Goal: Task Accomplishment & Management: Manage account settings

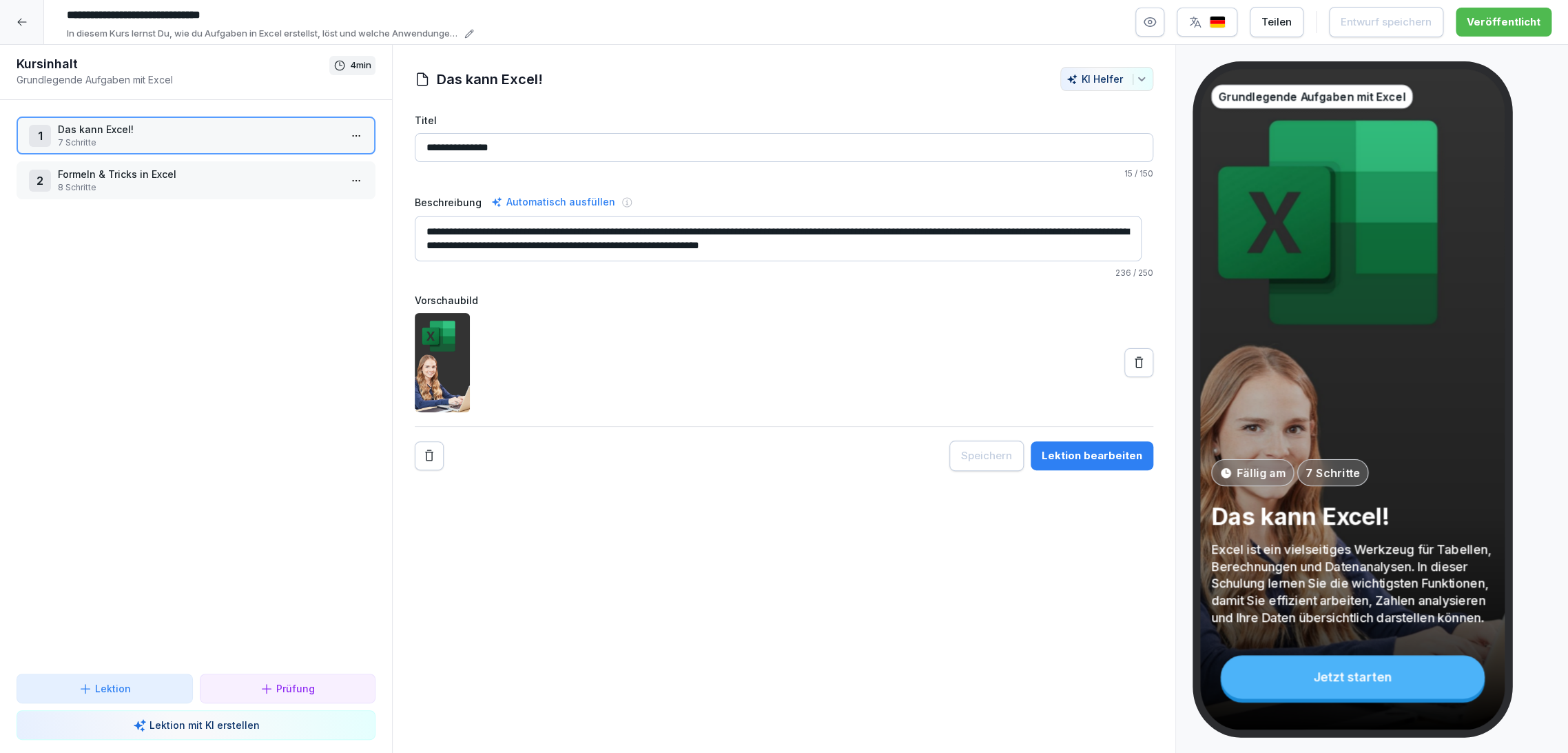
click at [20, 25] on icon at bounding box center [22, 22] width 9 height 8
click at [22, 20] on icon at bounding box center [22, 22] width 11 height 11
click at [22, 22] on html "**********" at bounding box center [784, 376] width 1568 height 753
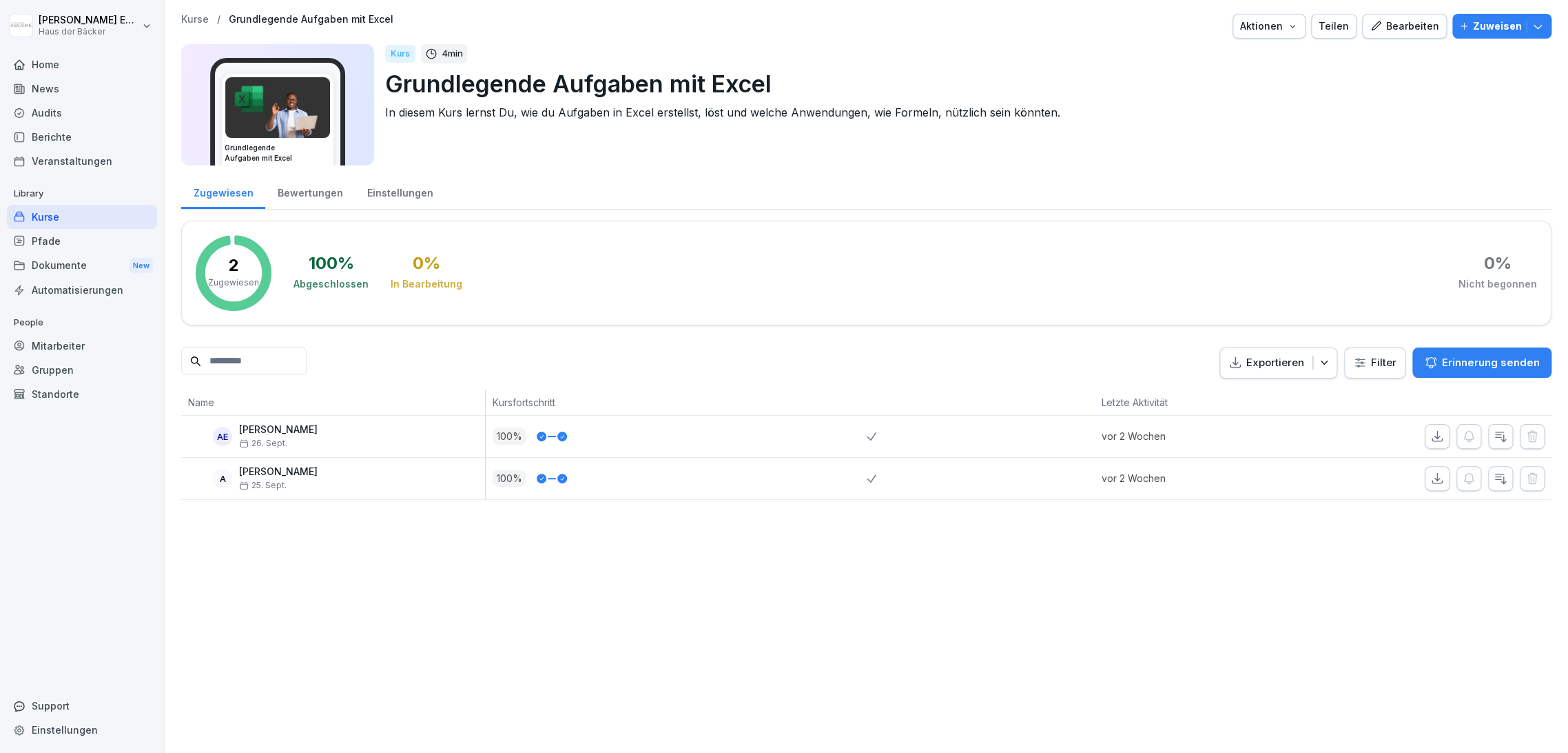
click at [72, 339] on html "[PERSON_NAME] Haus der Bäcker Home News Audits Berichte Veranstaltungen Library…" at bounding box center [784, 376] width 1568 height 753
click at [79, 346] on div "Mitarbeiter" at bounding box center [82, 345] width 150 height 24
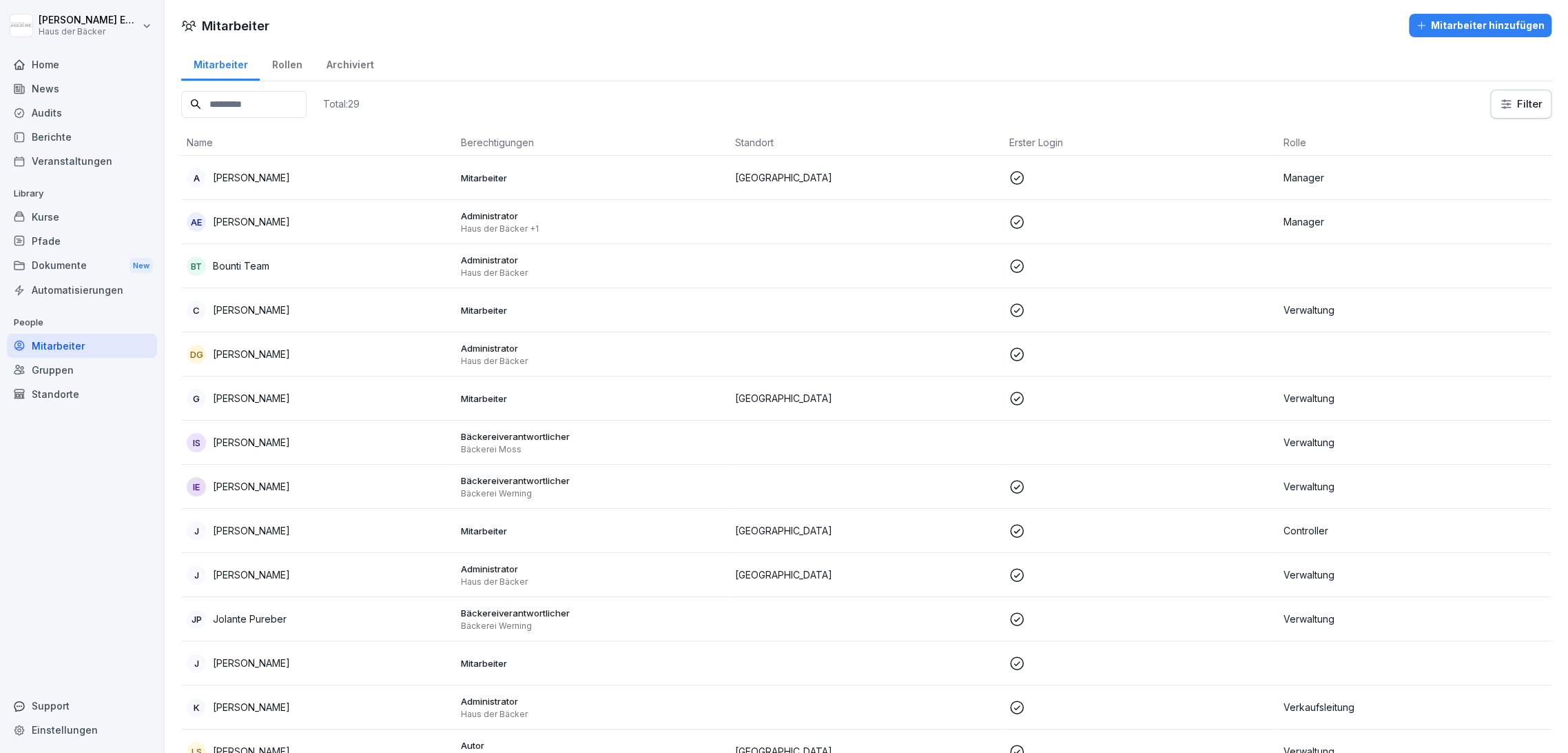
click at [43, 375] on div "Gruppen" at bounding box center [82, 370] width 150 height 24
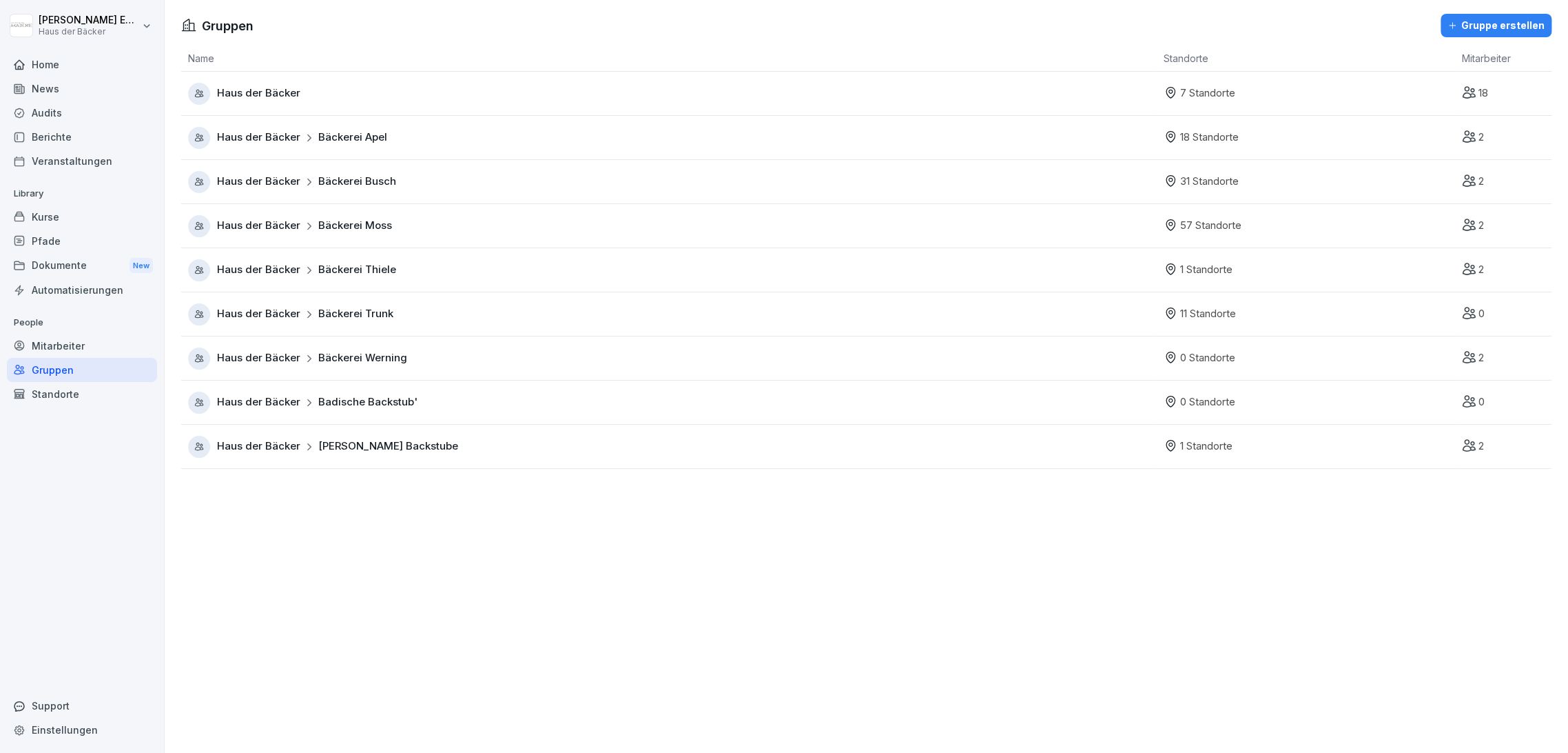
click at [52, 353] on div "Mitarbeiter" at bounding box center [82, 345] width 150 height 24
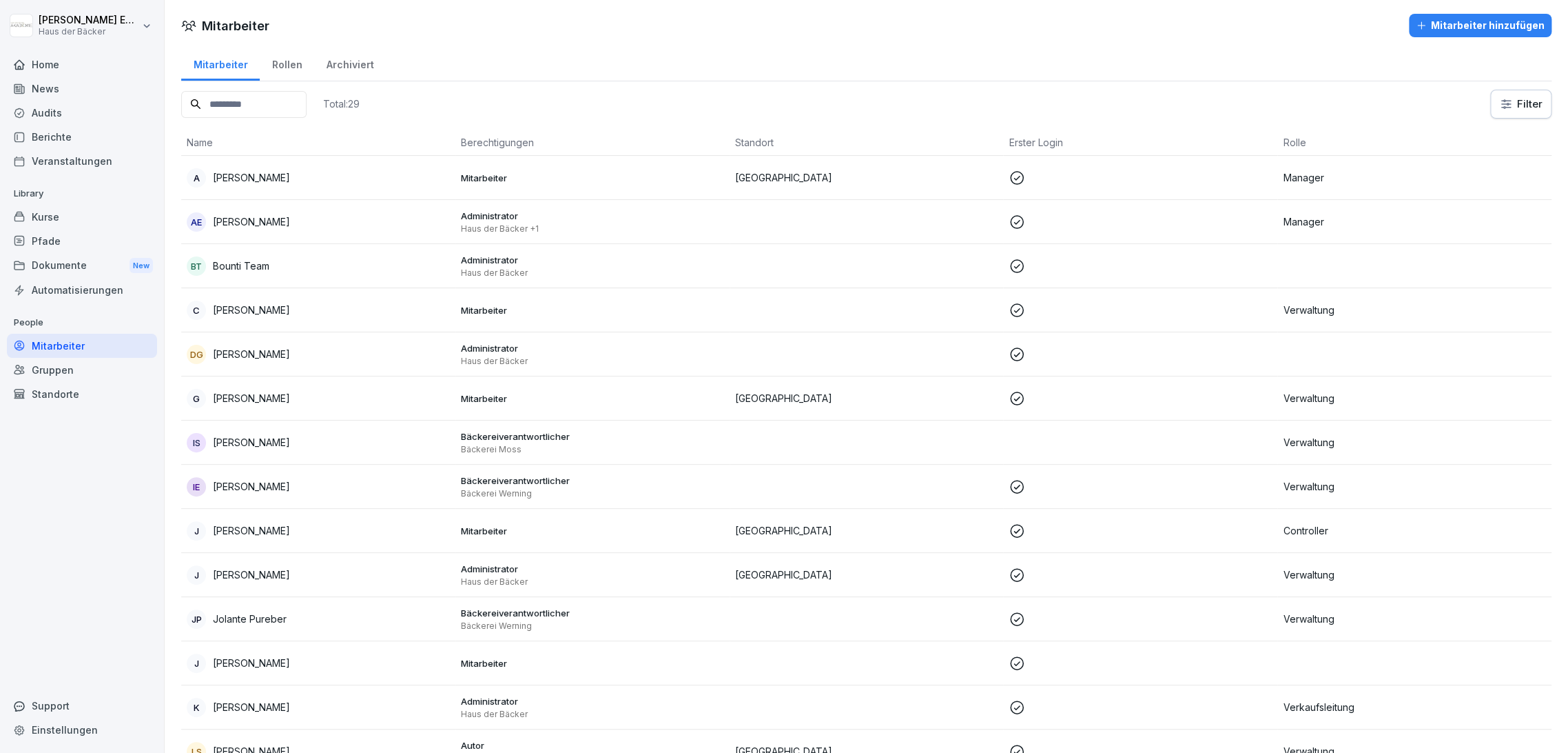
click at [294, 54] on div "Rollen" at bounding box center [287, 63] width 54 height 35
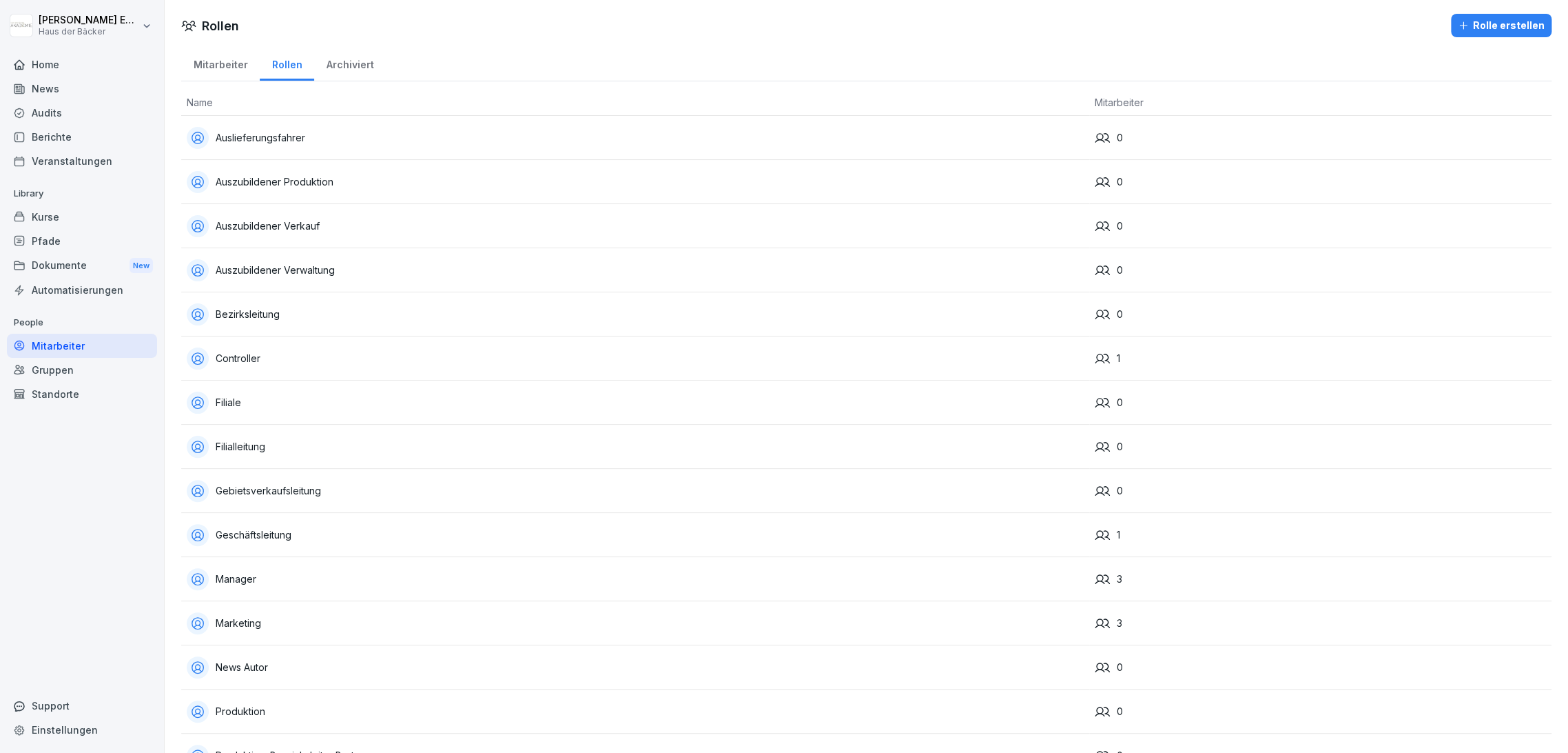
click at [1491, 29] on div "Rolle erstellen" at bounding box center [1501, 26] width 87 height 16
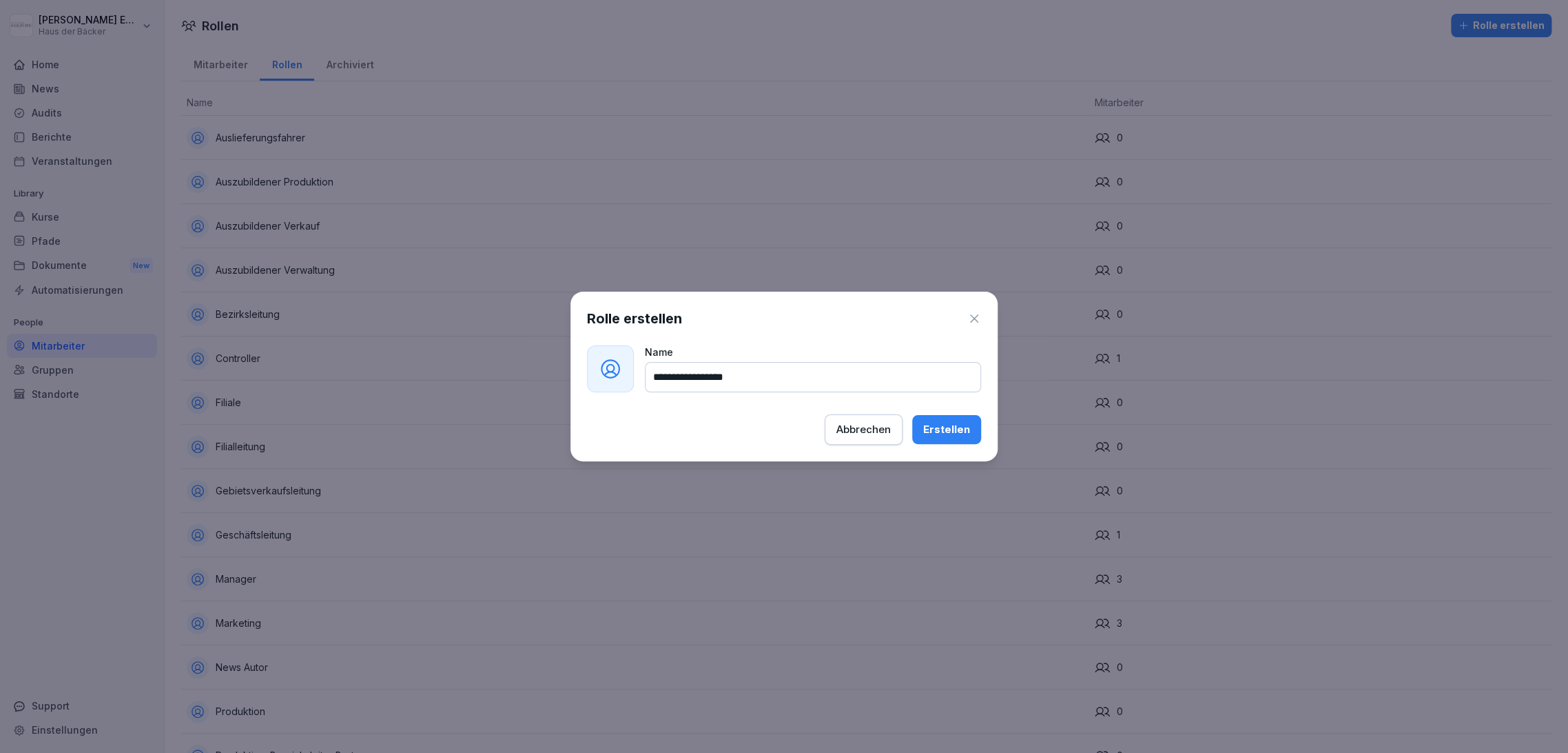
type input "**********"
click at [956, 426] on div "Erstellen" at bounding box center [946, 430] width 46 height 16
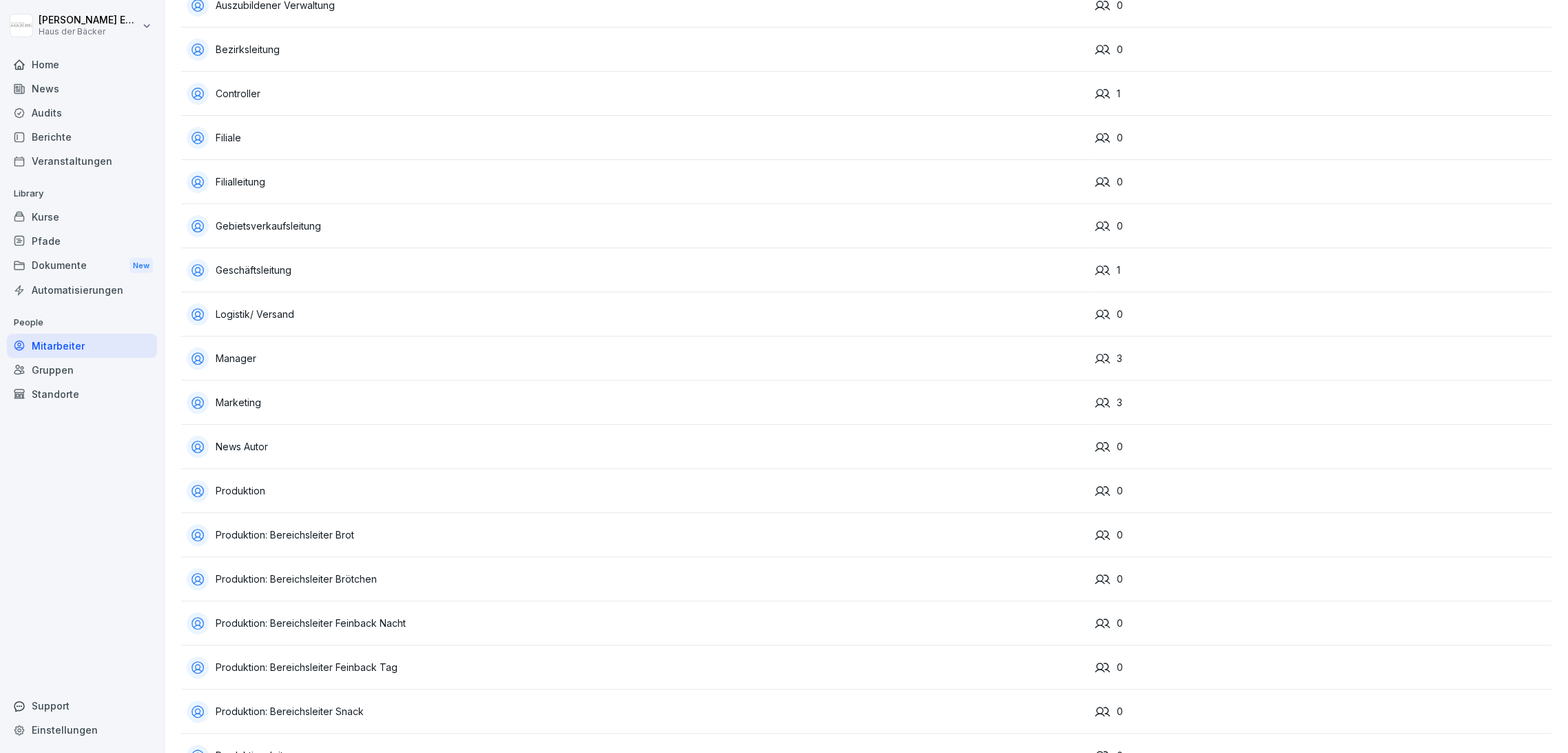
scroll to position [237, 0]
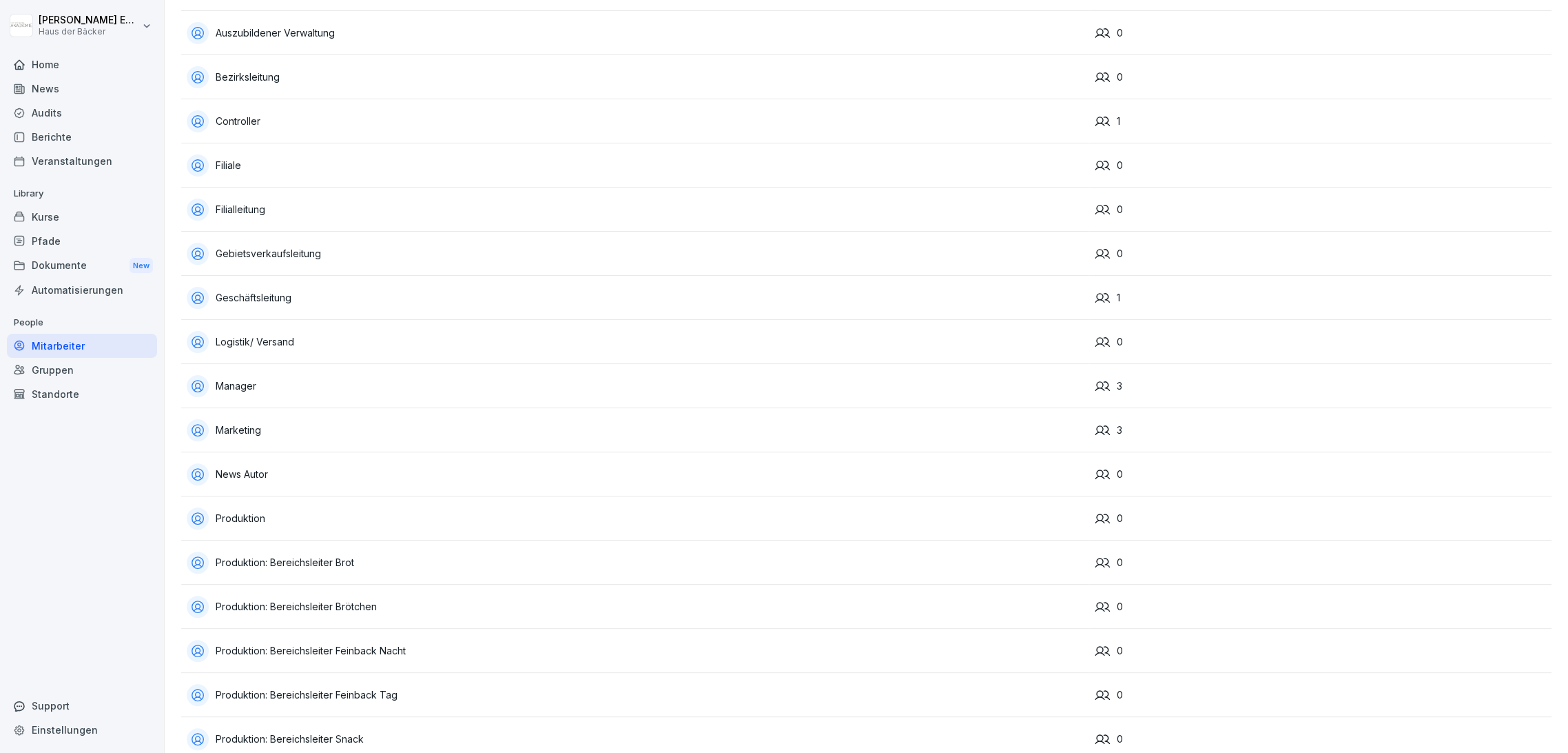
click at [125, 373] on div "Gruppen" at bounding box center [82, 370] width 150 height 24
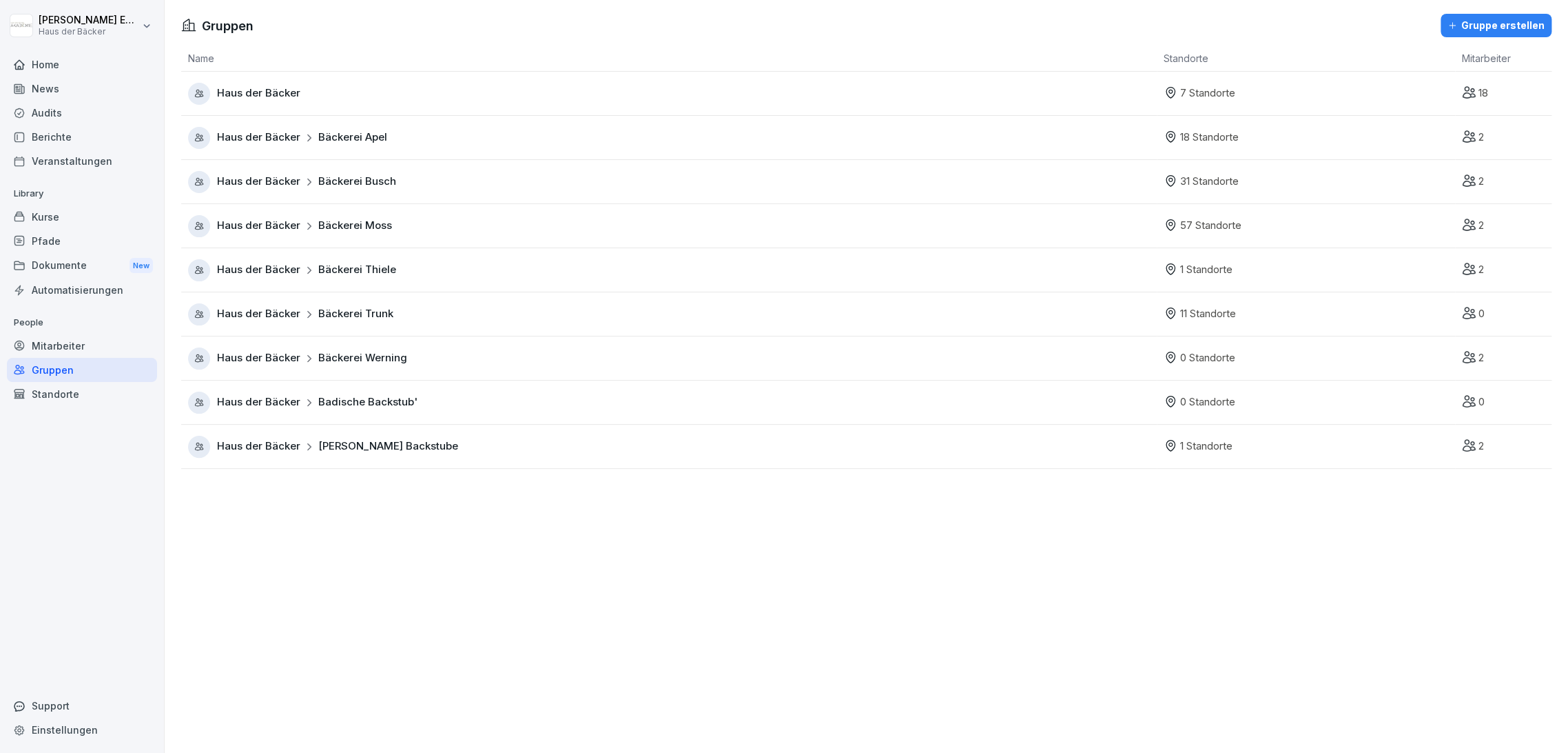
click at [119, 394] on div "Standorte" at bounding box center [82, 394] width 150 height 24
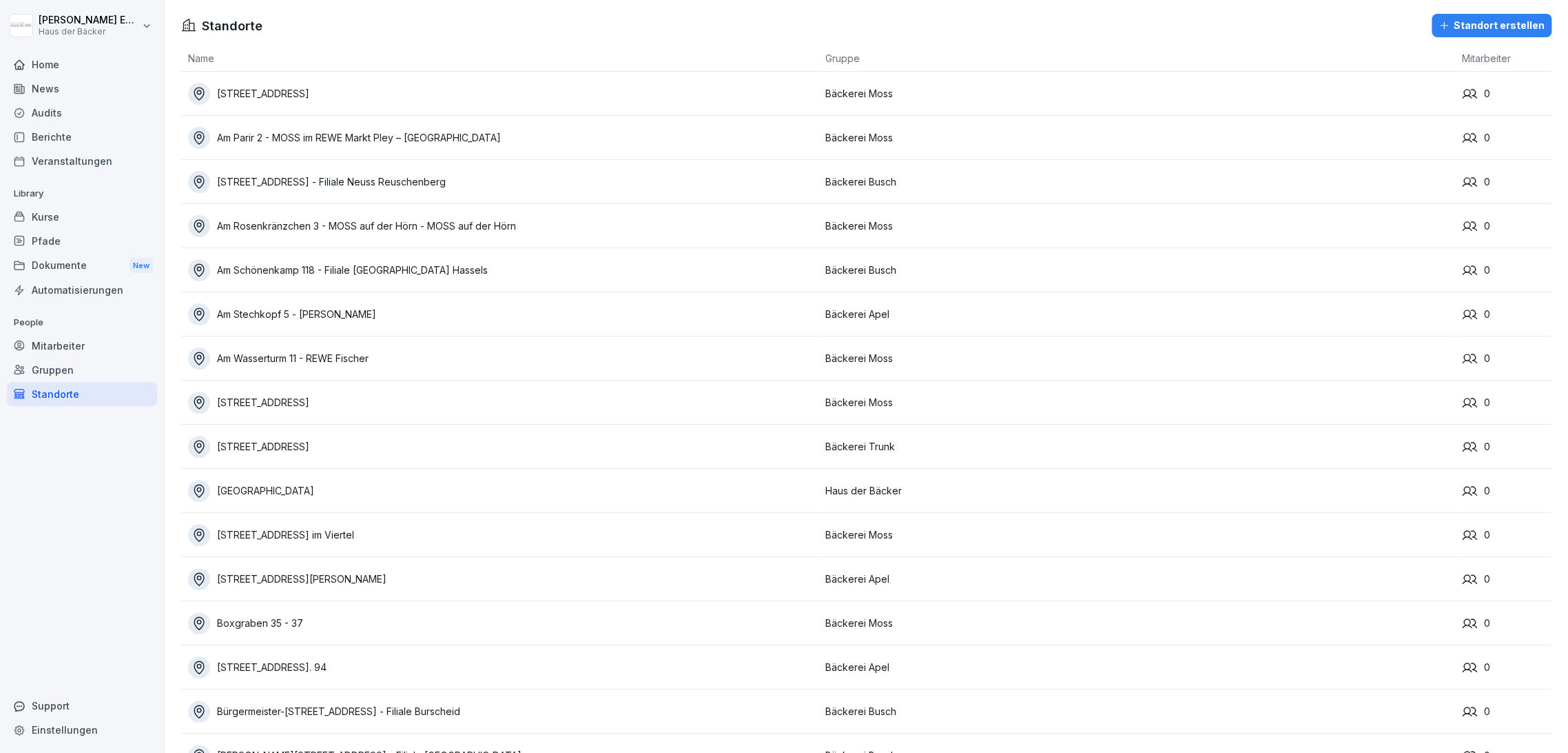
click at [54, 362] on div "Gruppen" at bounding box center [82, 370] width 150 height 24
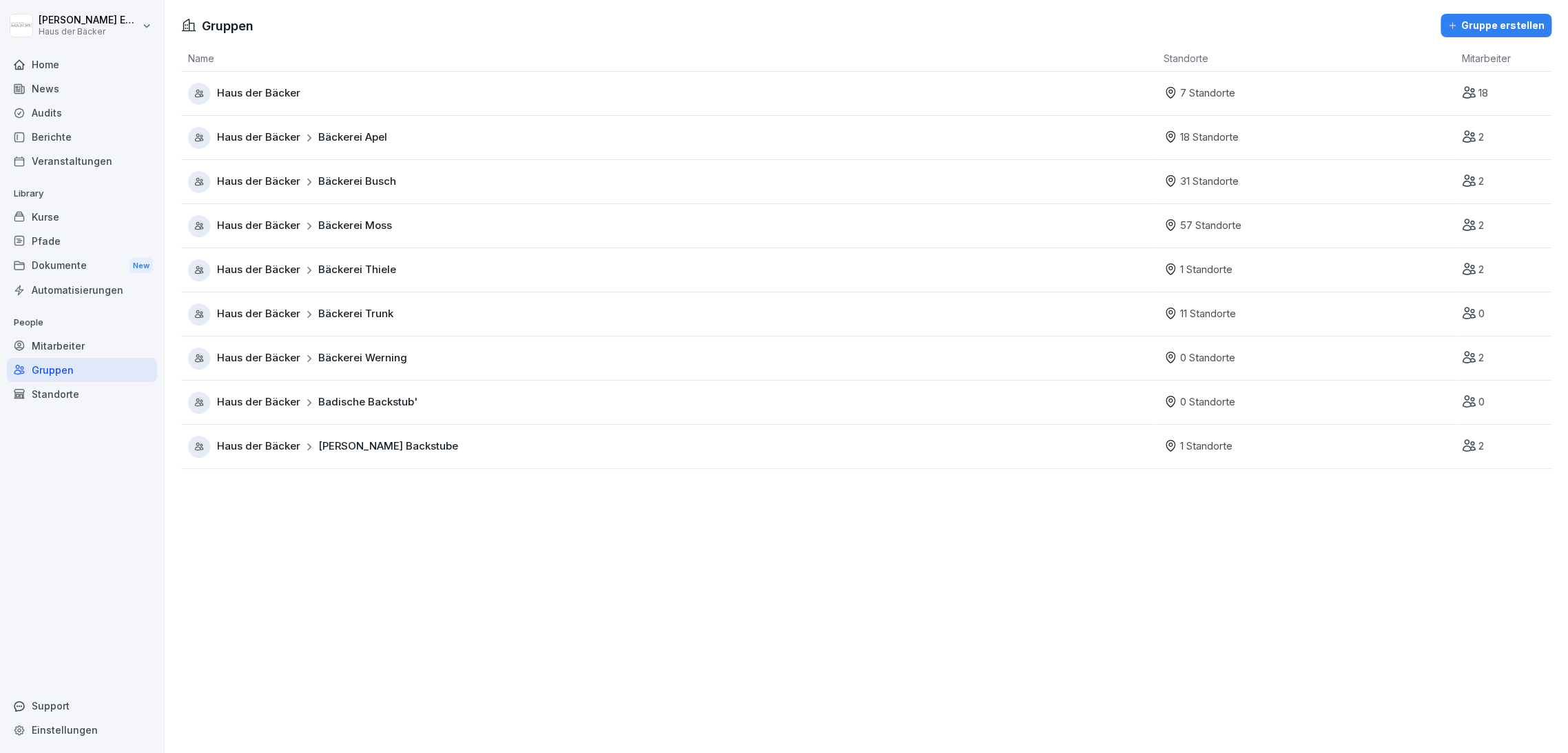
click at [402, 444] on span "[PERSON_NAME] Backstube" at bounding box center [388, 446] width 139 height 16
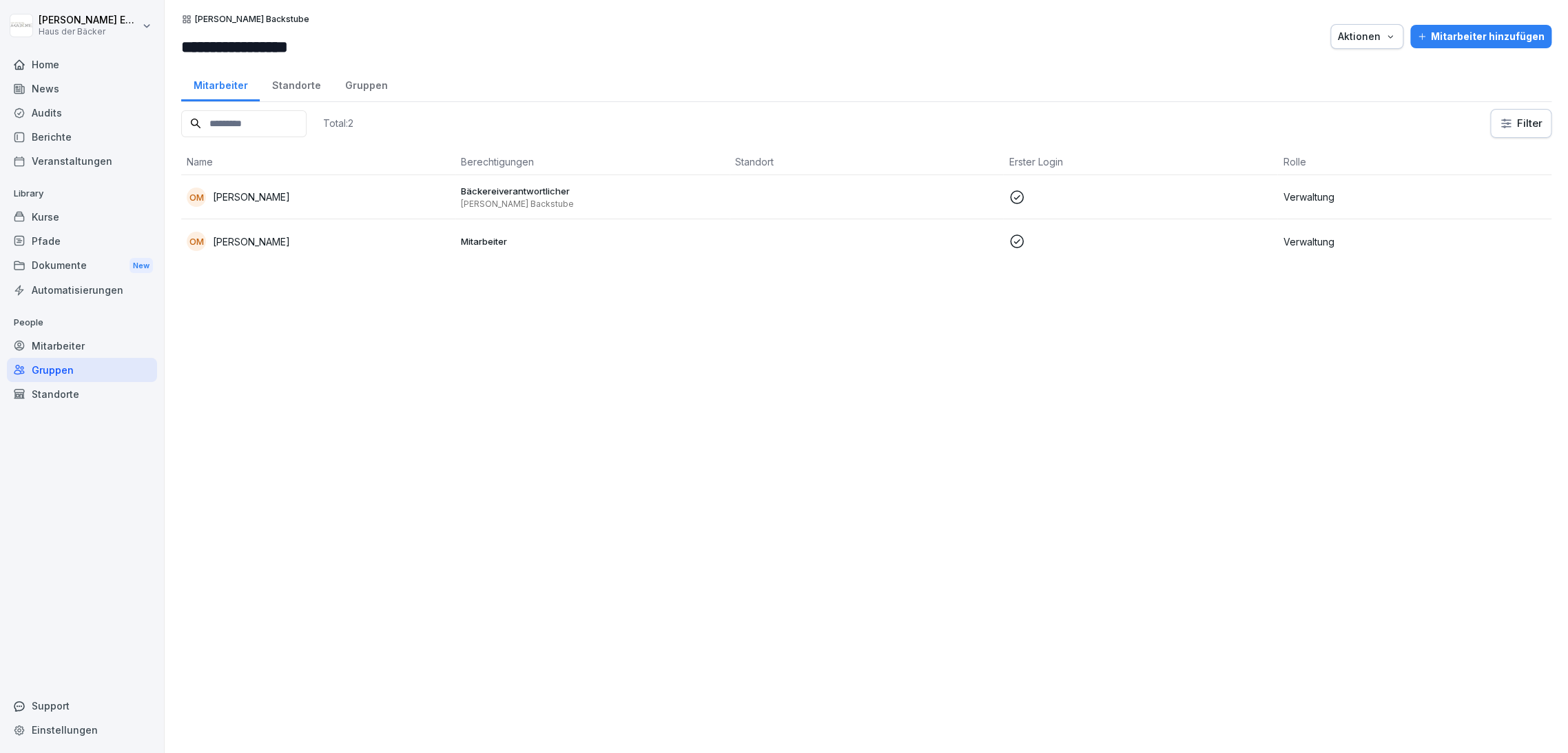
click at [298, 81] on div "Standorte" at bounding box center [296, 84] width 73 height 35
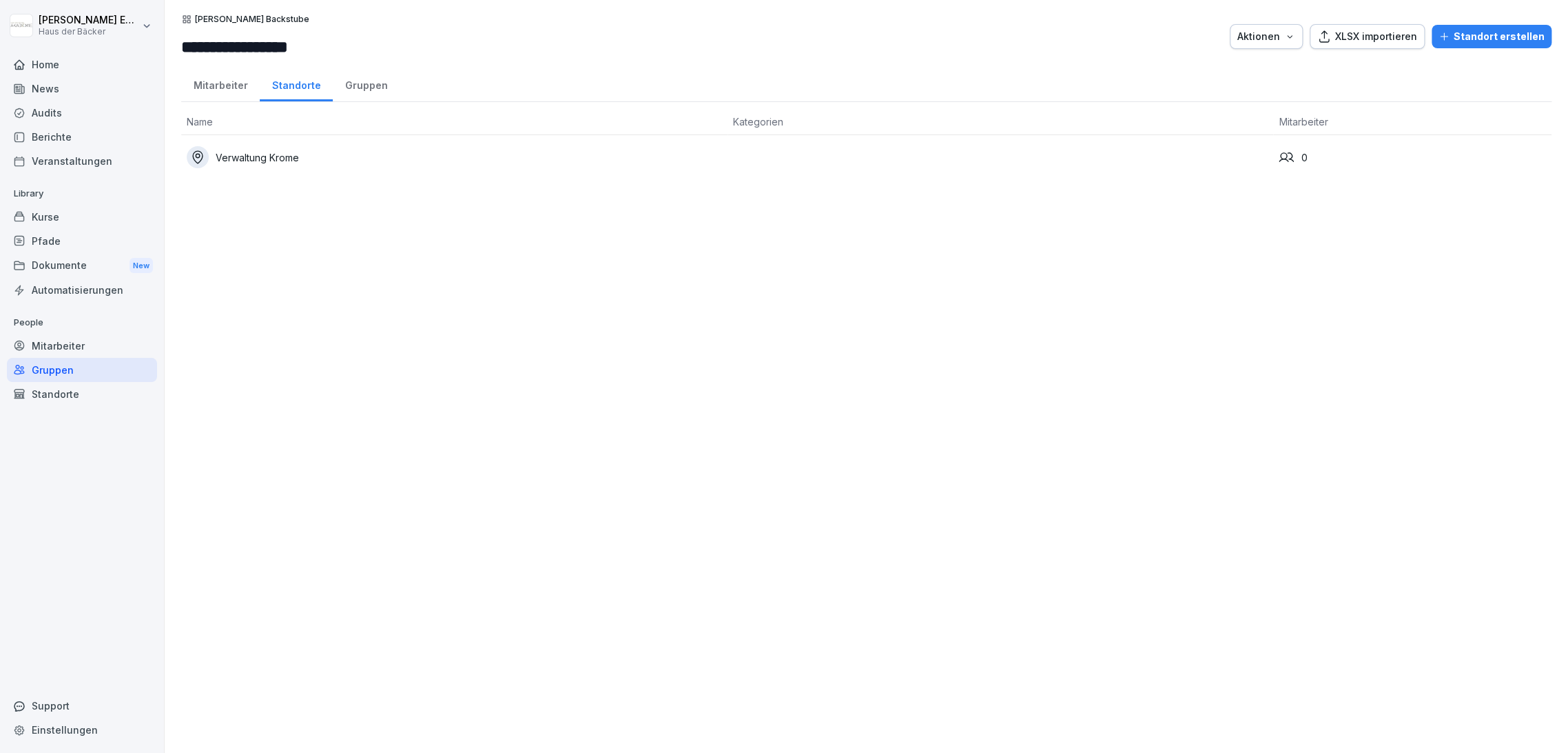
click at [1438, 37] on icon "button" at bounding box center [1443, 36] width 11 height 11
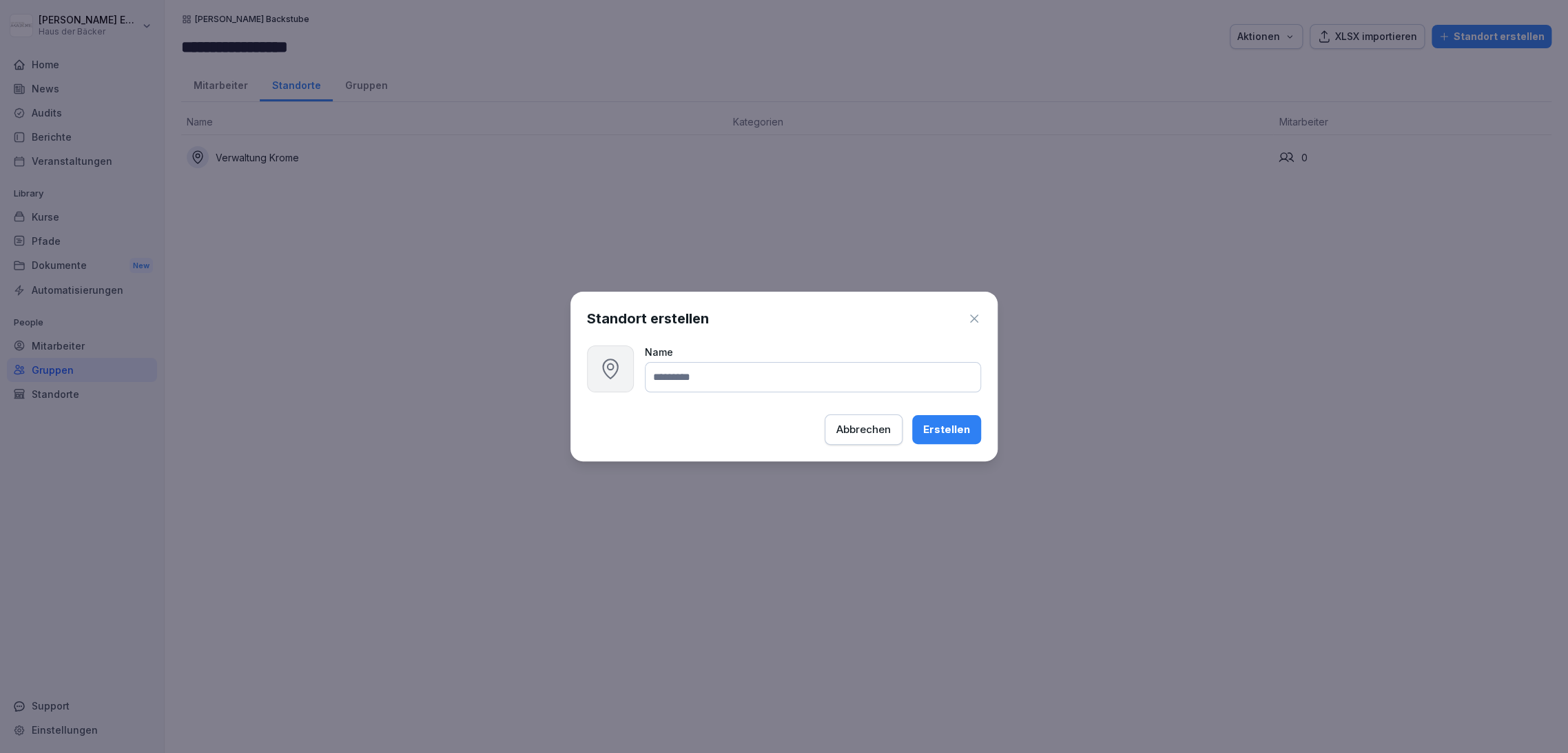
click at [980, 313] on icon "button" at bounding box center [974, 319] width 14 height 14
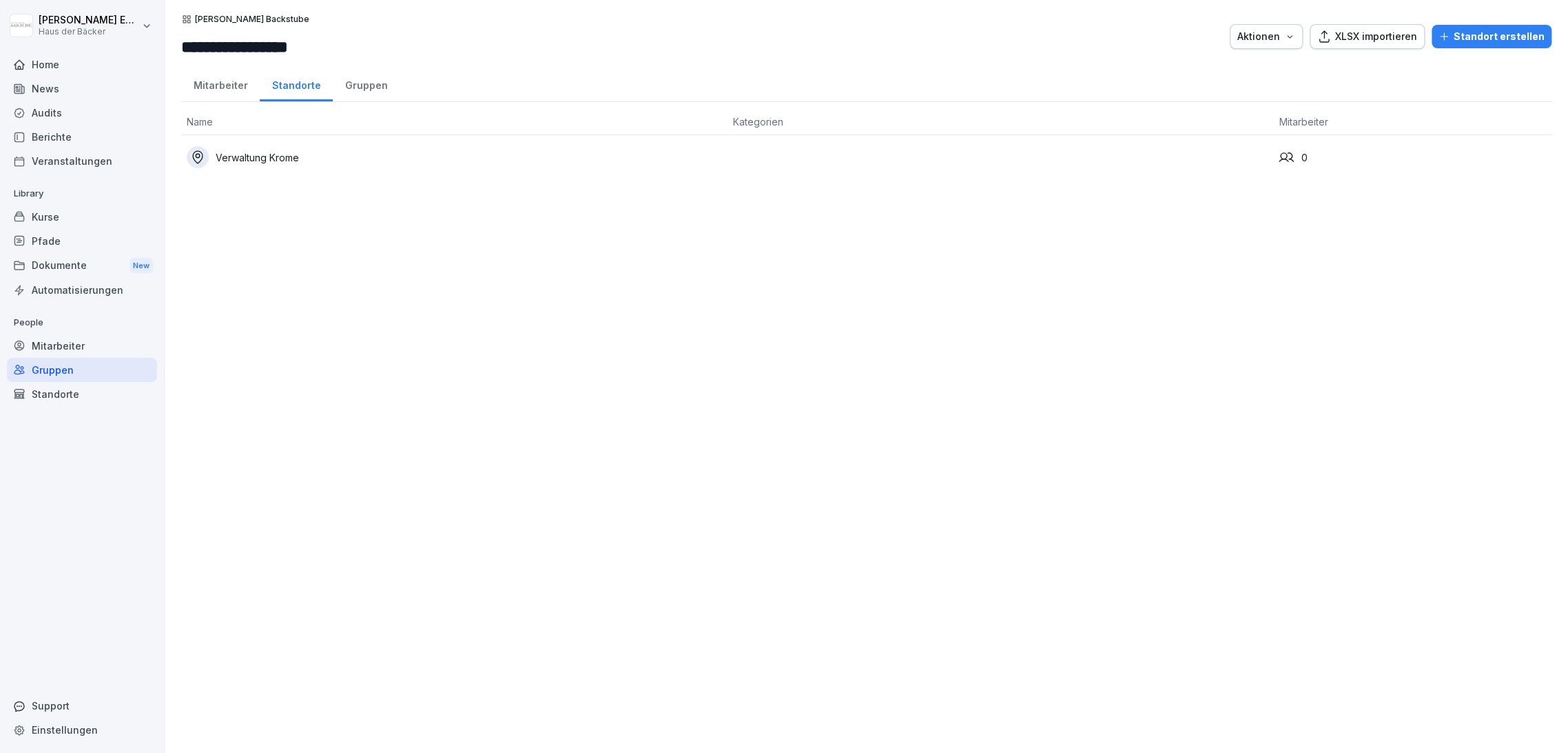
click at [108, 335] on div "Mitarbeiter" at bounding box center [82, 345] width 150 height 24
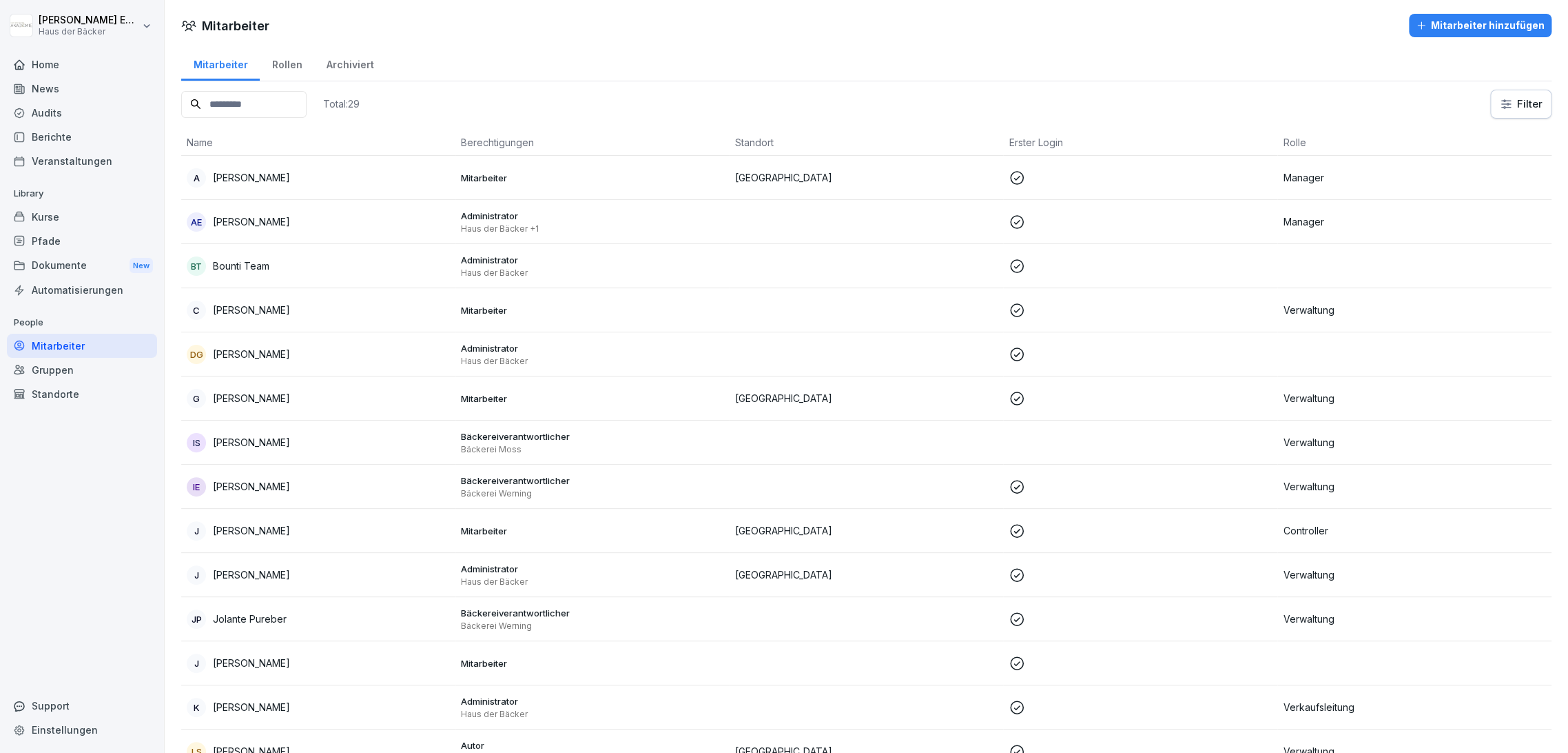
click at [108, 384] on div "Standorte" at bounding box center [82, 394] width 150 height 24
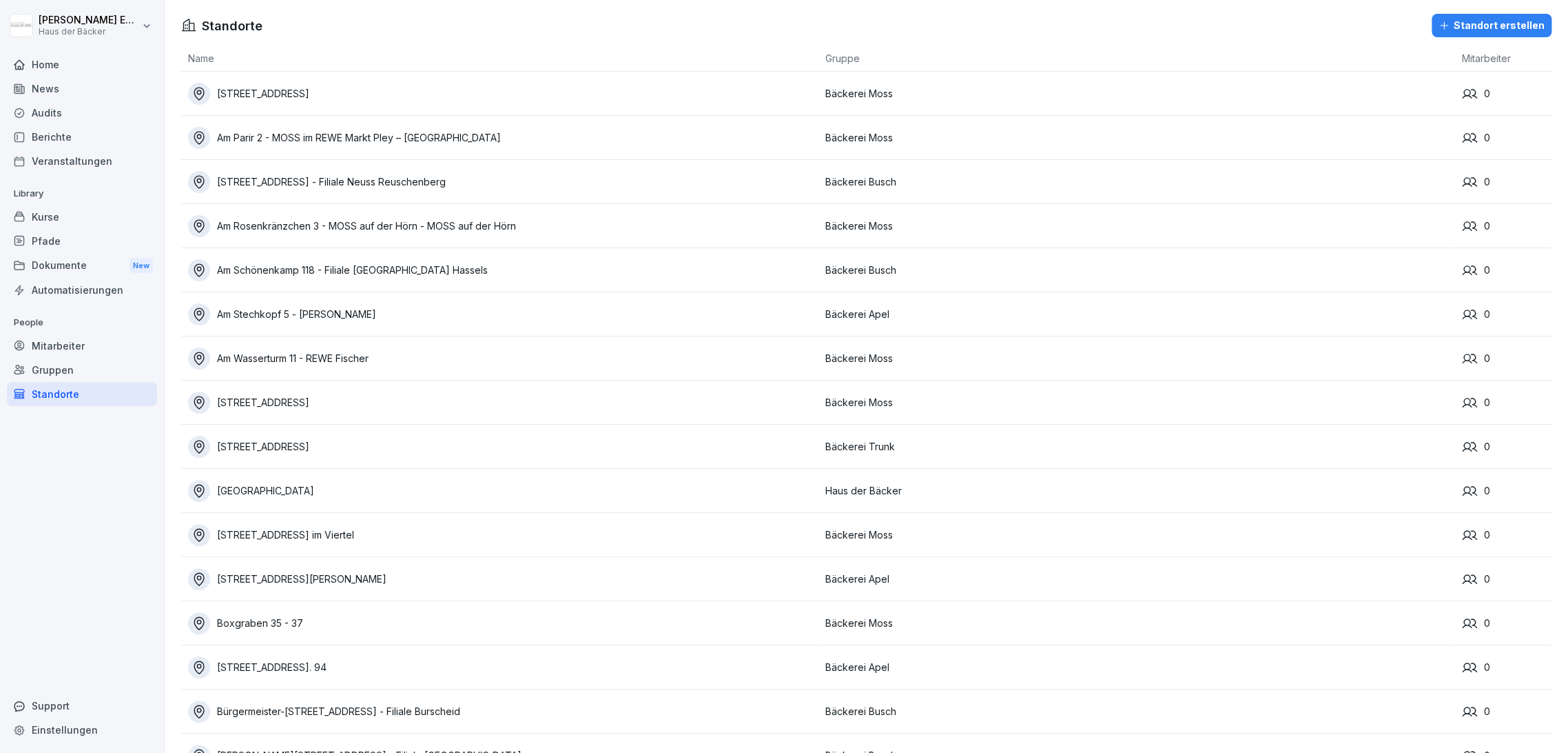
click at [70, 346] on div "Mitarbeiter" at bounding box center [82, 345] width 150 height 24
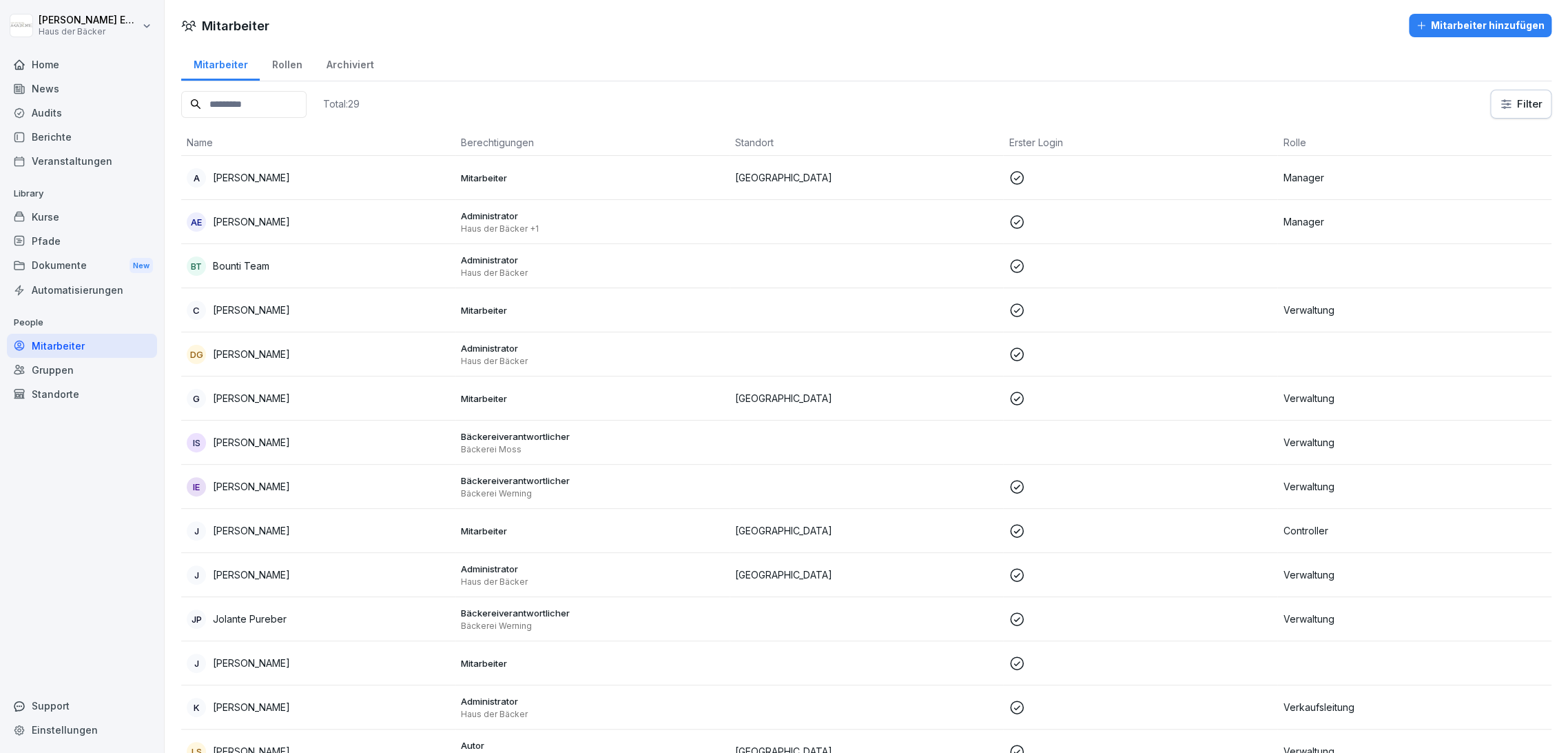
click at [286, 62] on div "Rollen" at bounding box center [287, 63] width 54 height 35
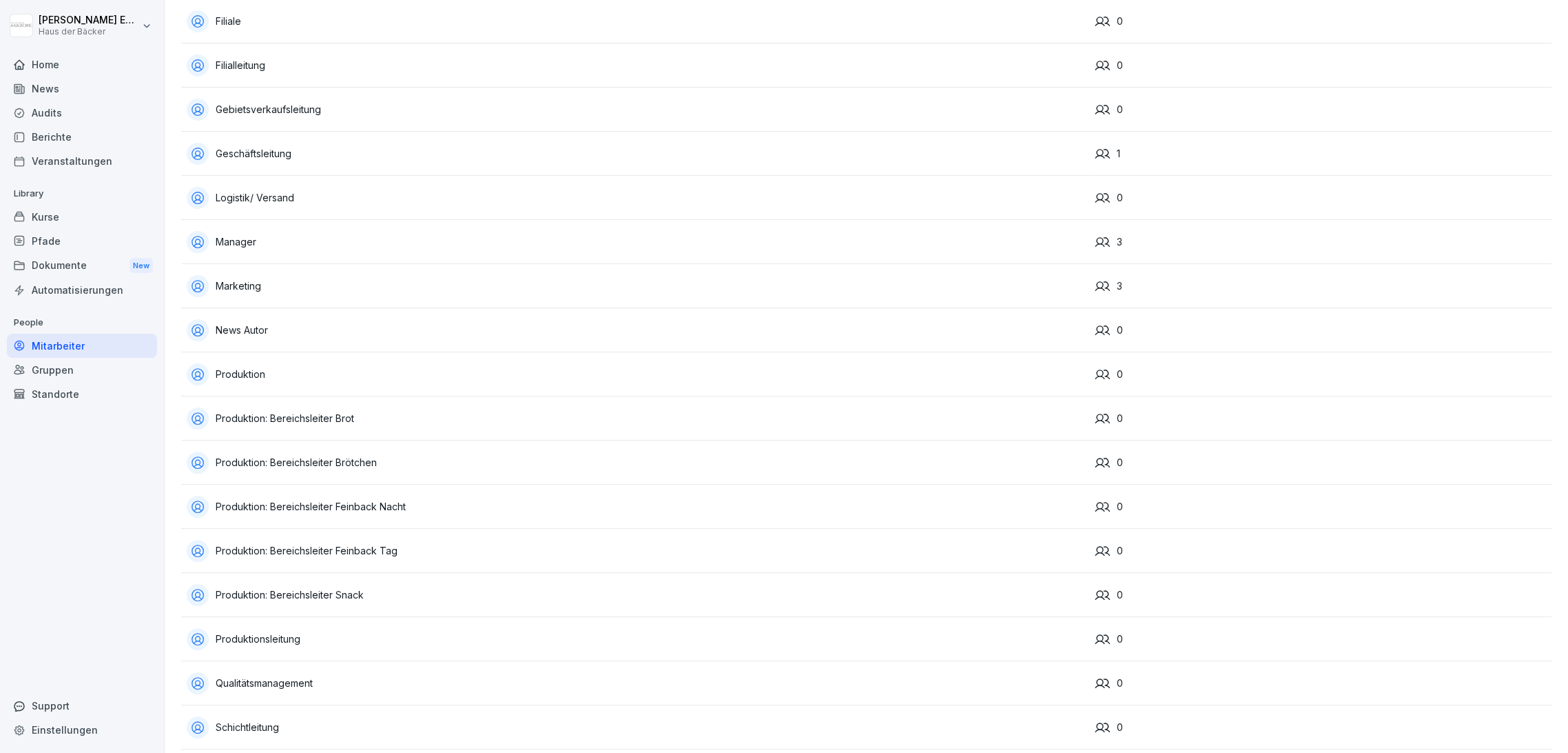
scroll to position [619, 0]
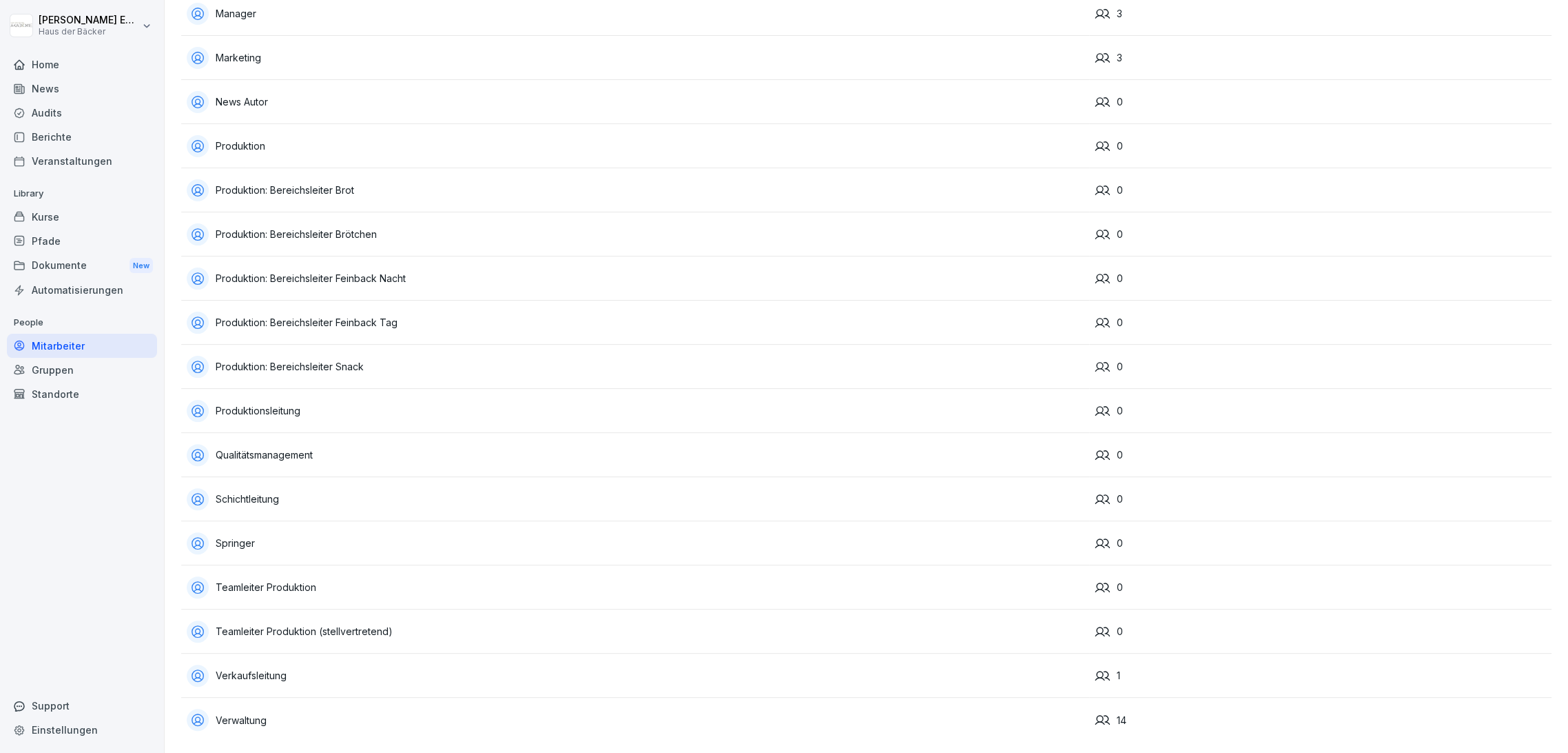
click at [384, 708] on div "Verwaltung" at bounding box center [635, 719] width 897 height 22
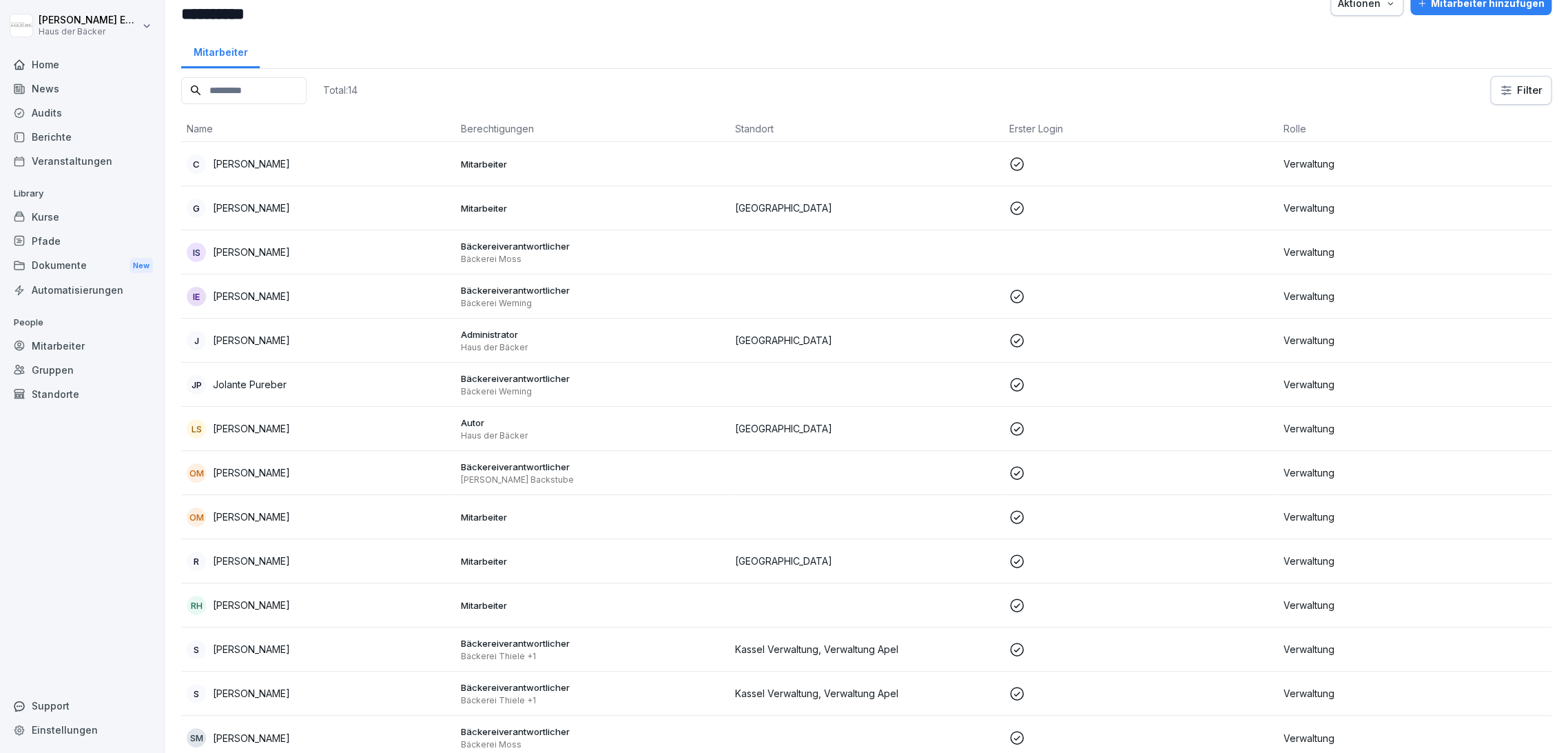
scroll to position [50, 0]
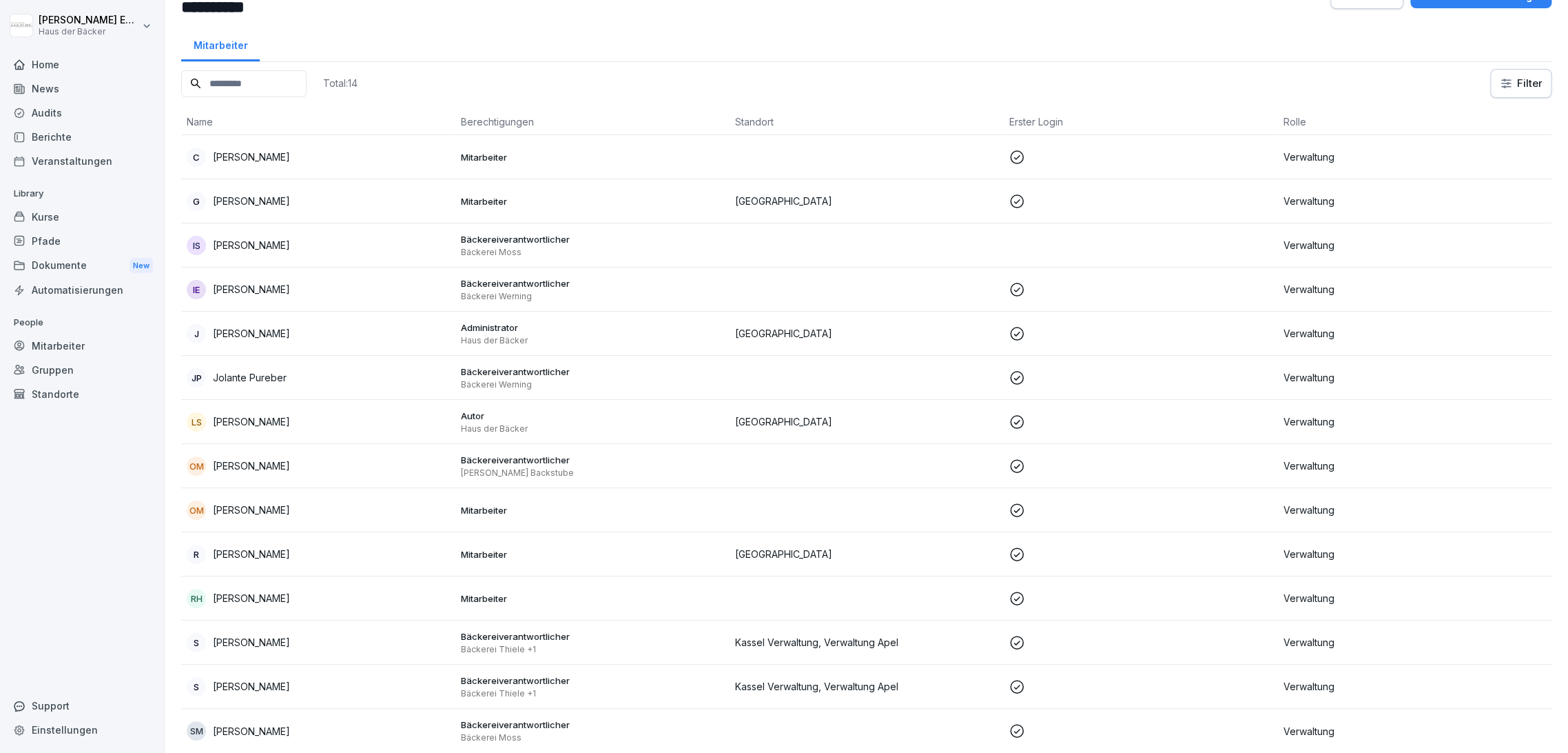
click at [94, 389] on div "Standorte" at bounding box center [82, 394] width 150 height 24
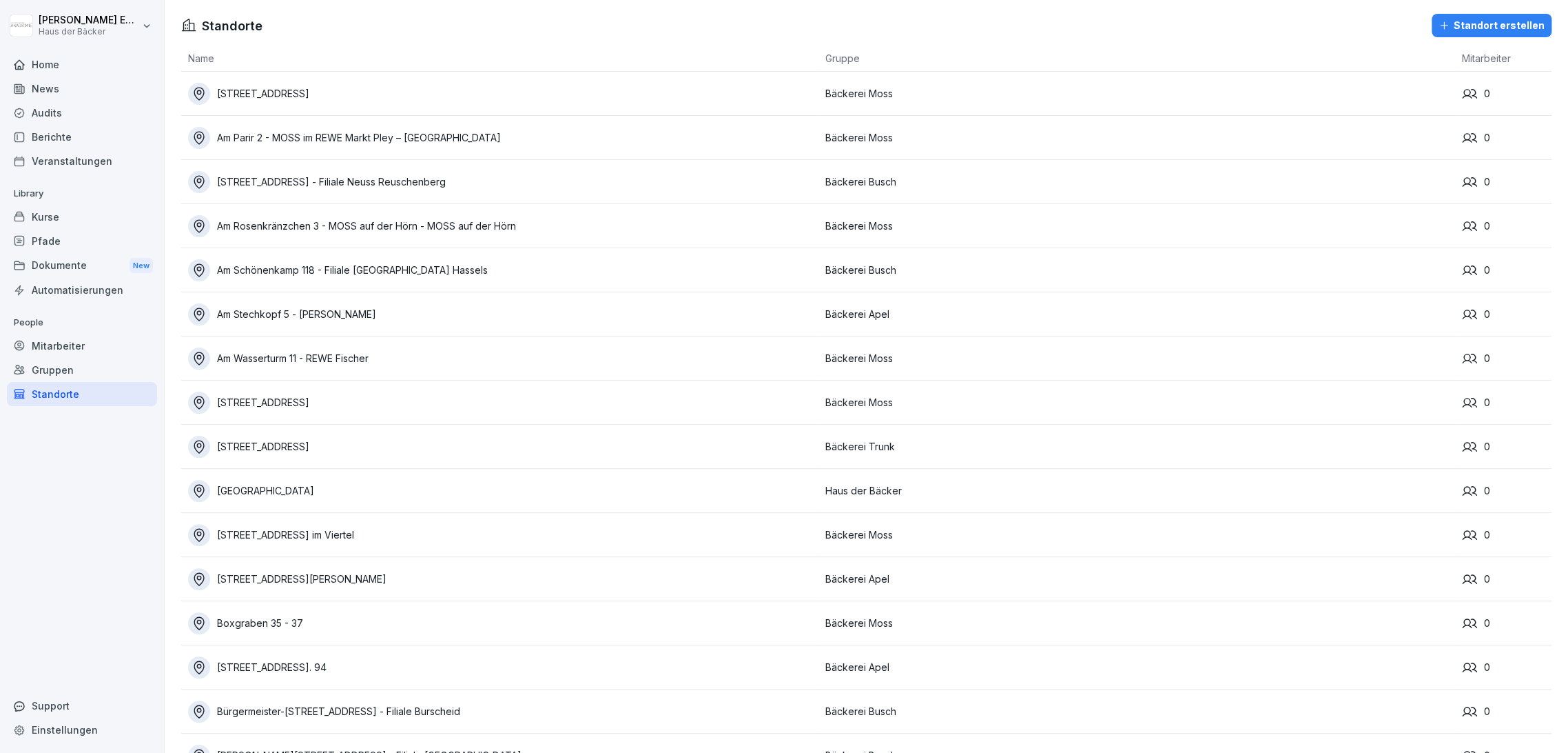
click at [1480, 22] on div "Standort erstellen" at bounding box center [1491, 26] width 106 height 16
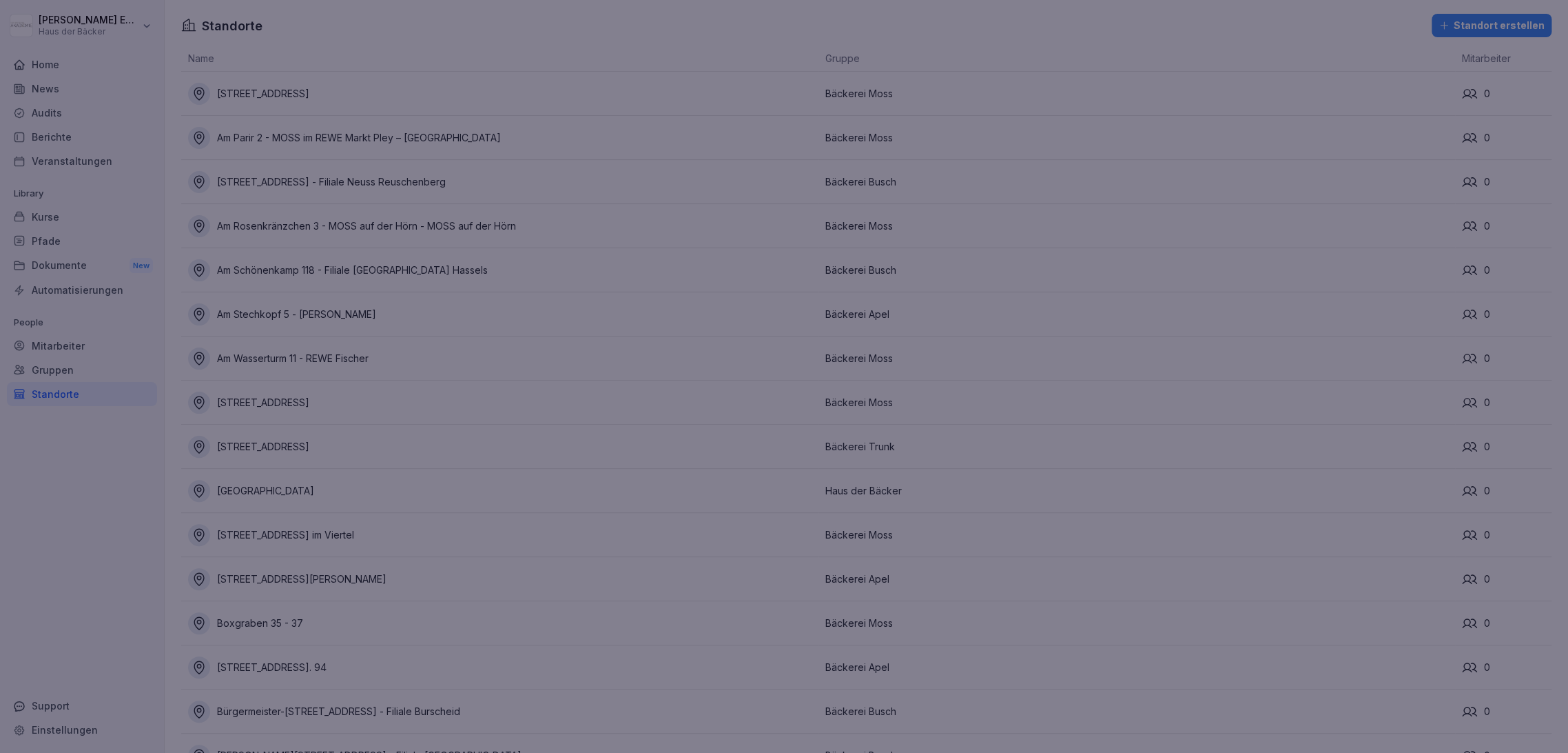
click at [955, 45] on div at bounding box center [784, 376] width 1568 height 753
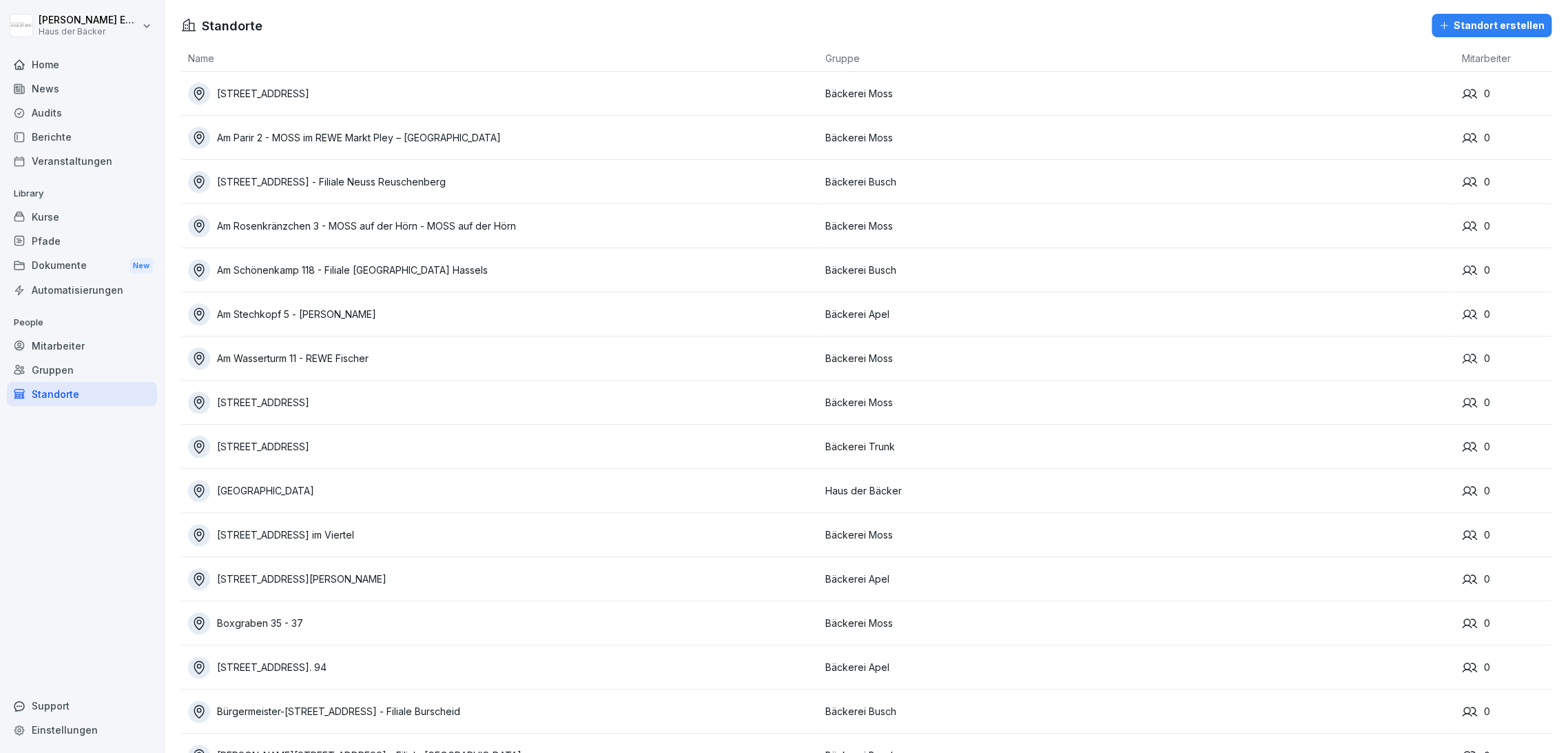
click at [122, 364] on div "Gruppen" at bounding box center [82, 370] width 150 height 24
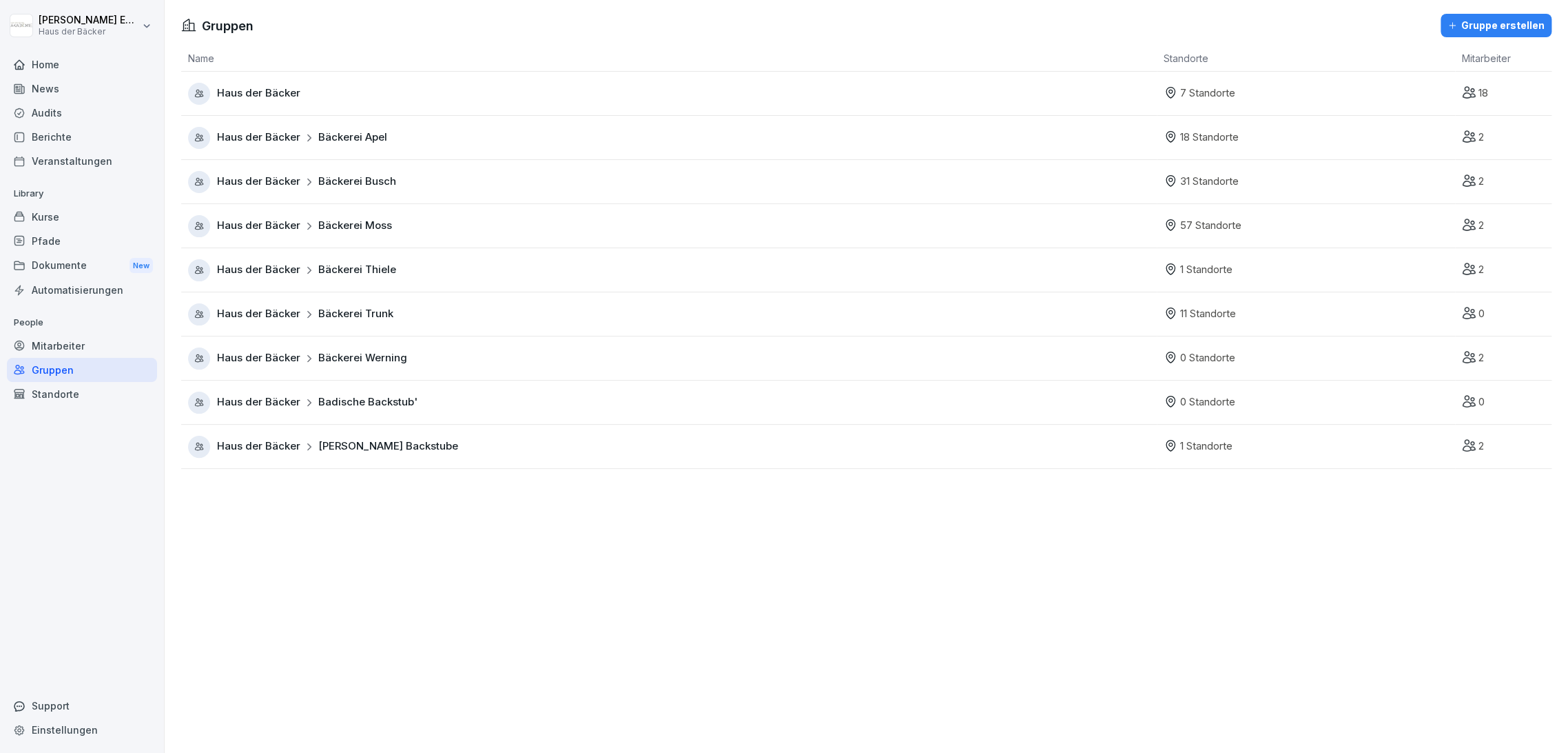
click at [391, 142] on div "Haus der Bäcker Bäckerei Apel" at bounding box center [672, 138] width 969 height 22
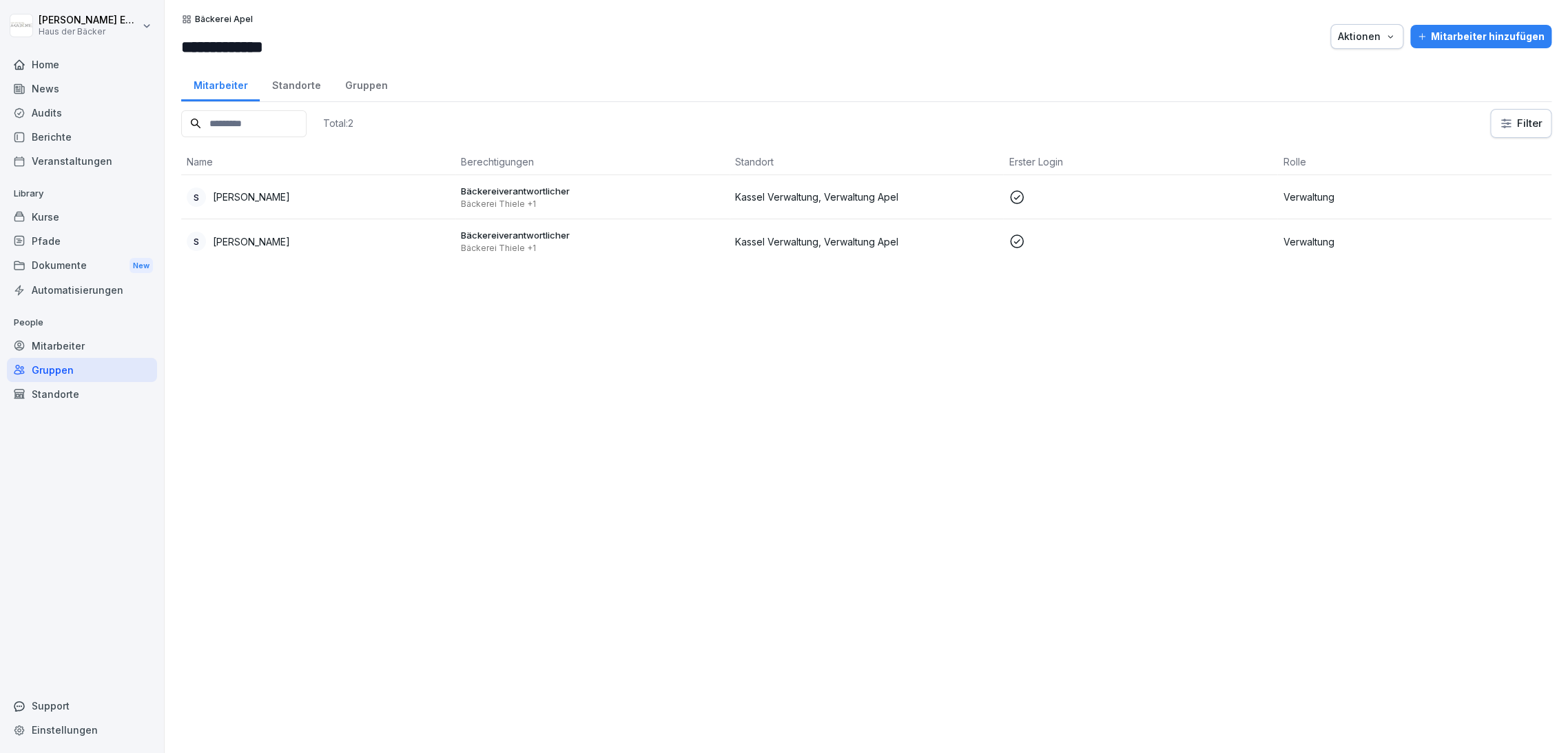
click at [287, 92] on div "Standorte" at bounding box center [296, 84] width 73 height 35
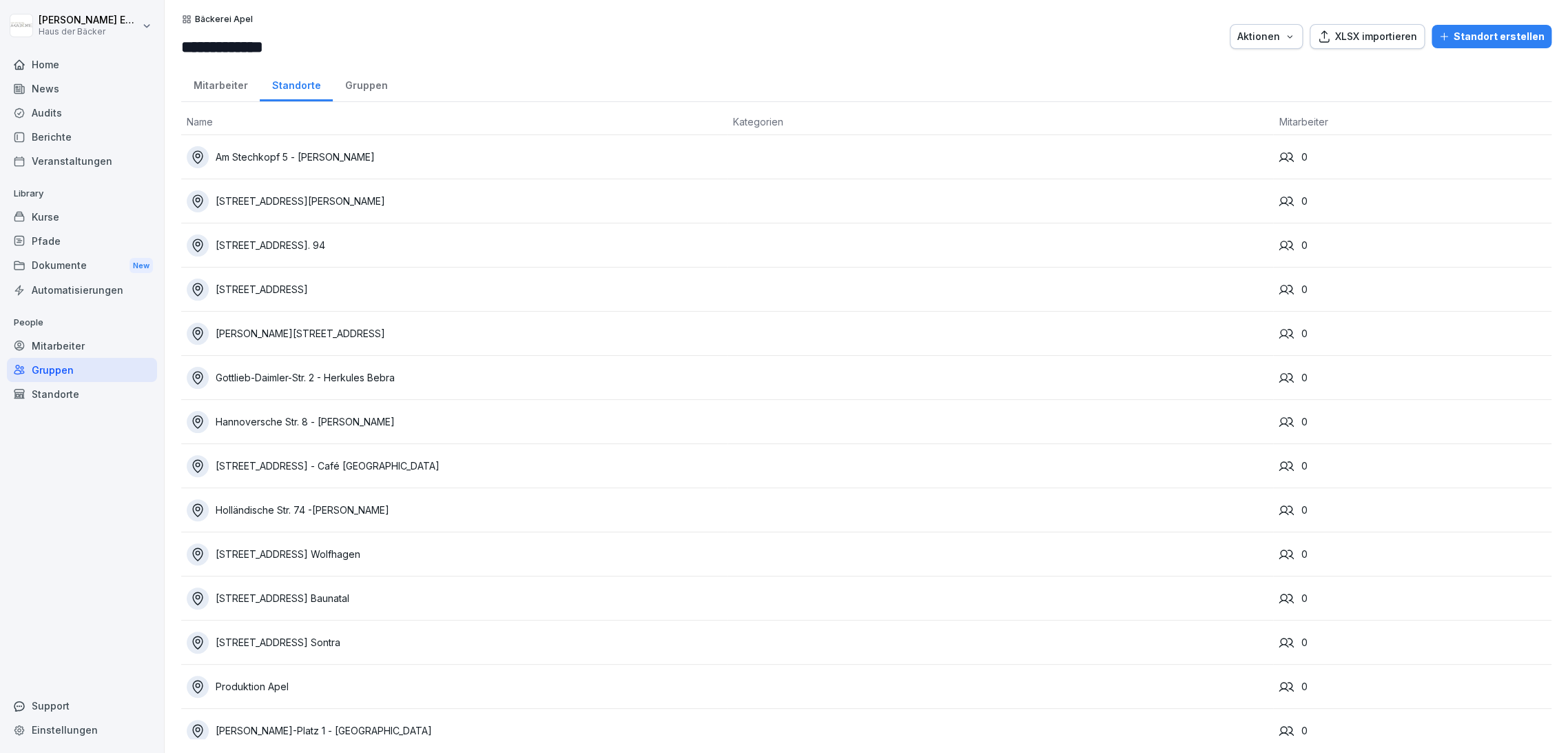
click at [133, 361] on div "Gruppen" at bounding box center [82, 370] width 150 height 24
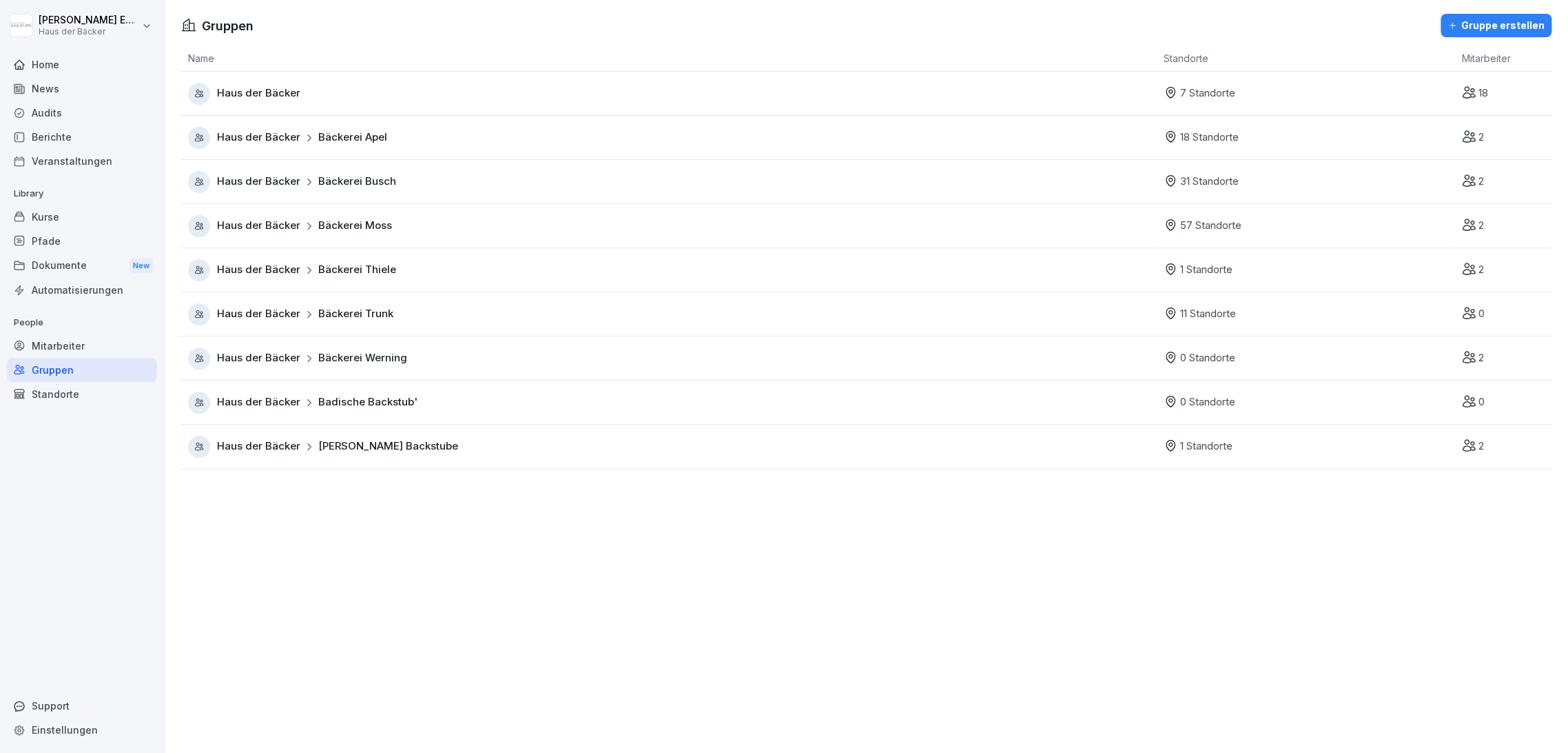
click at [305, 267] on icon at bounding box center [309, 270] width 9 height 9
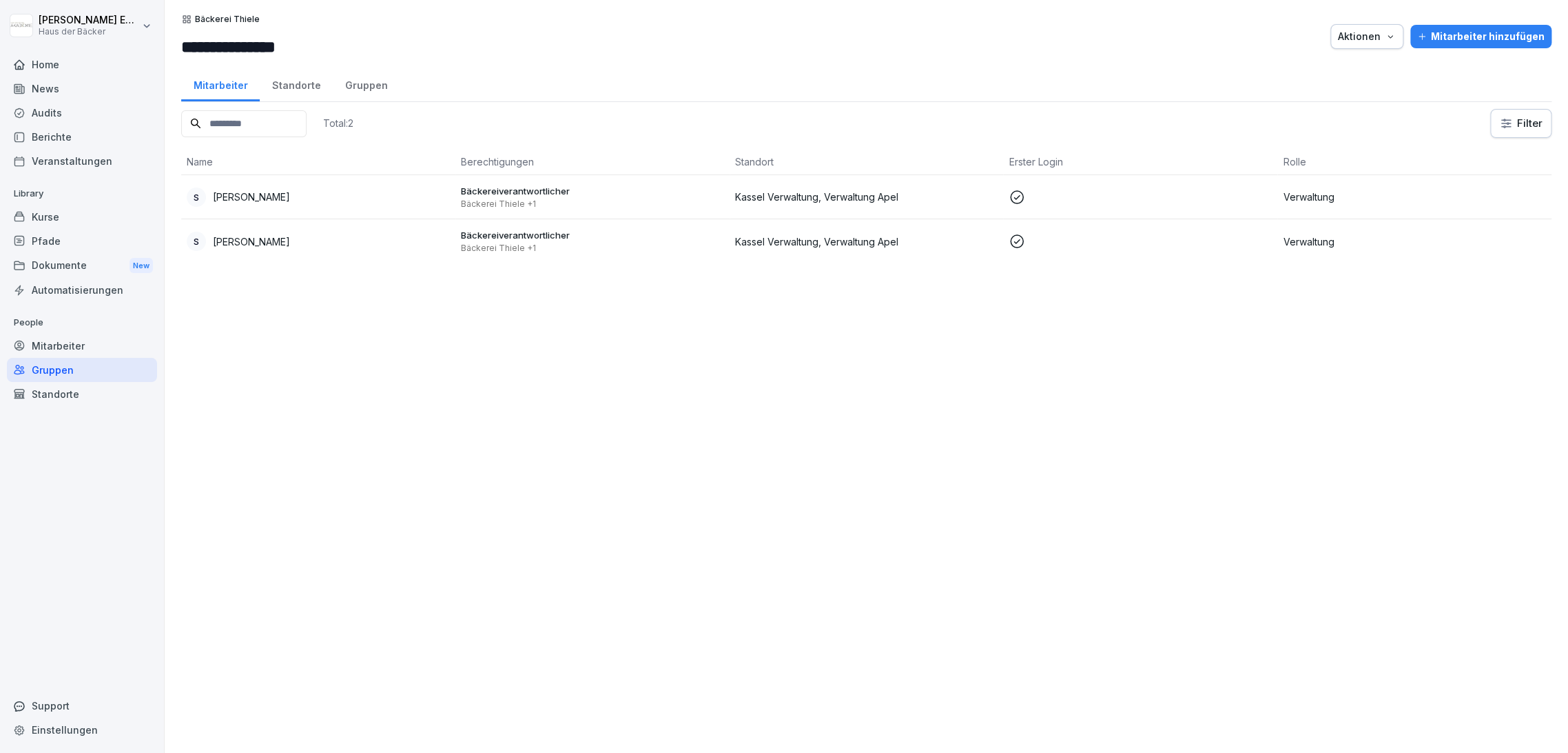
click at [313, 85] on div "Standorte" at bounding box center [296, 84] width 73 height 35
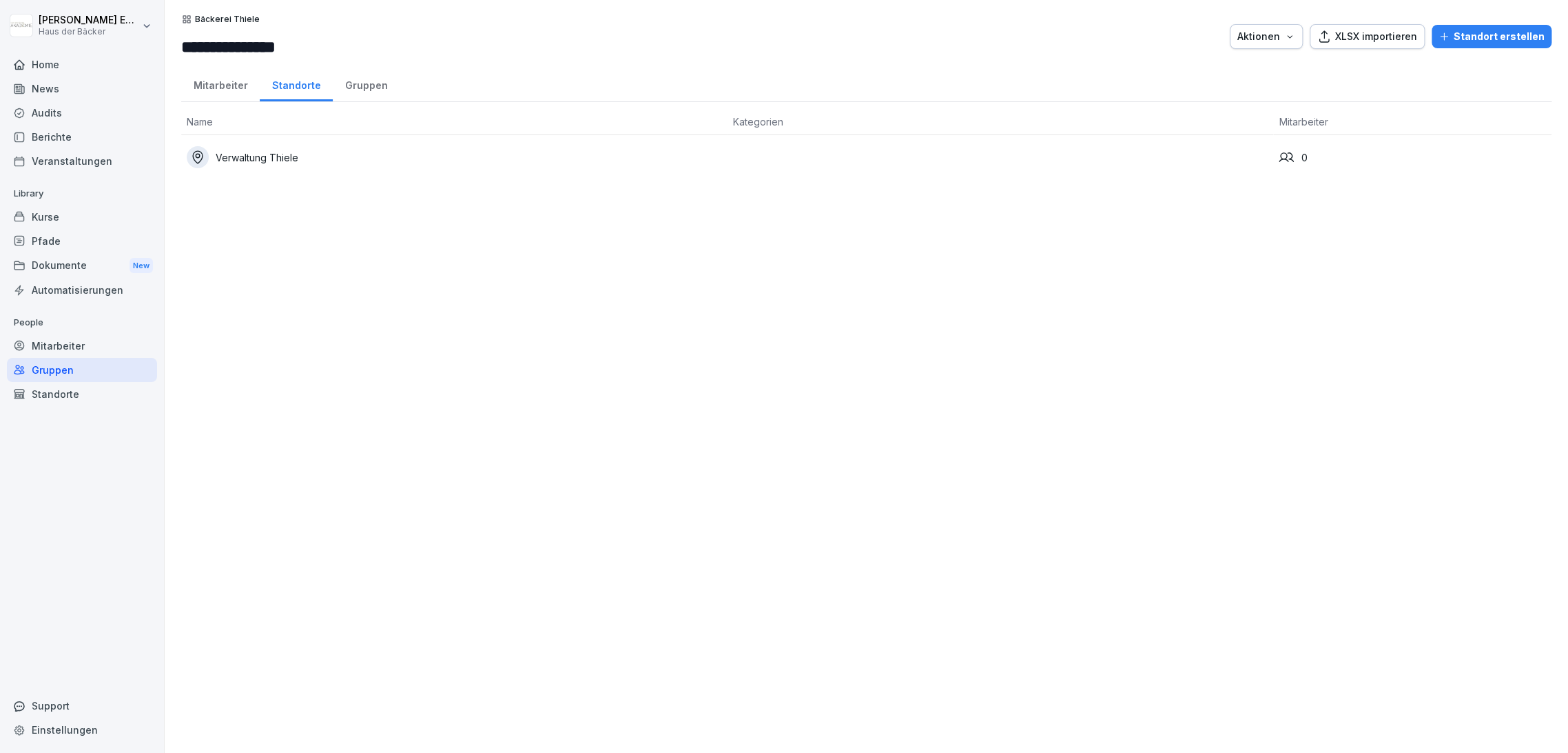
click at [96, 359] on div "Gruppen" at bounding box center [82, 370] width 150 height 24
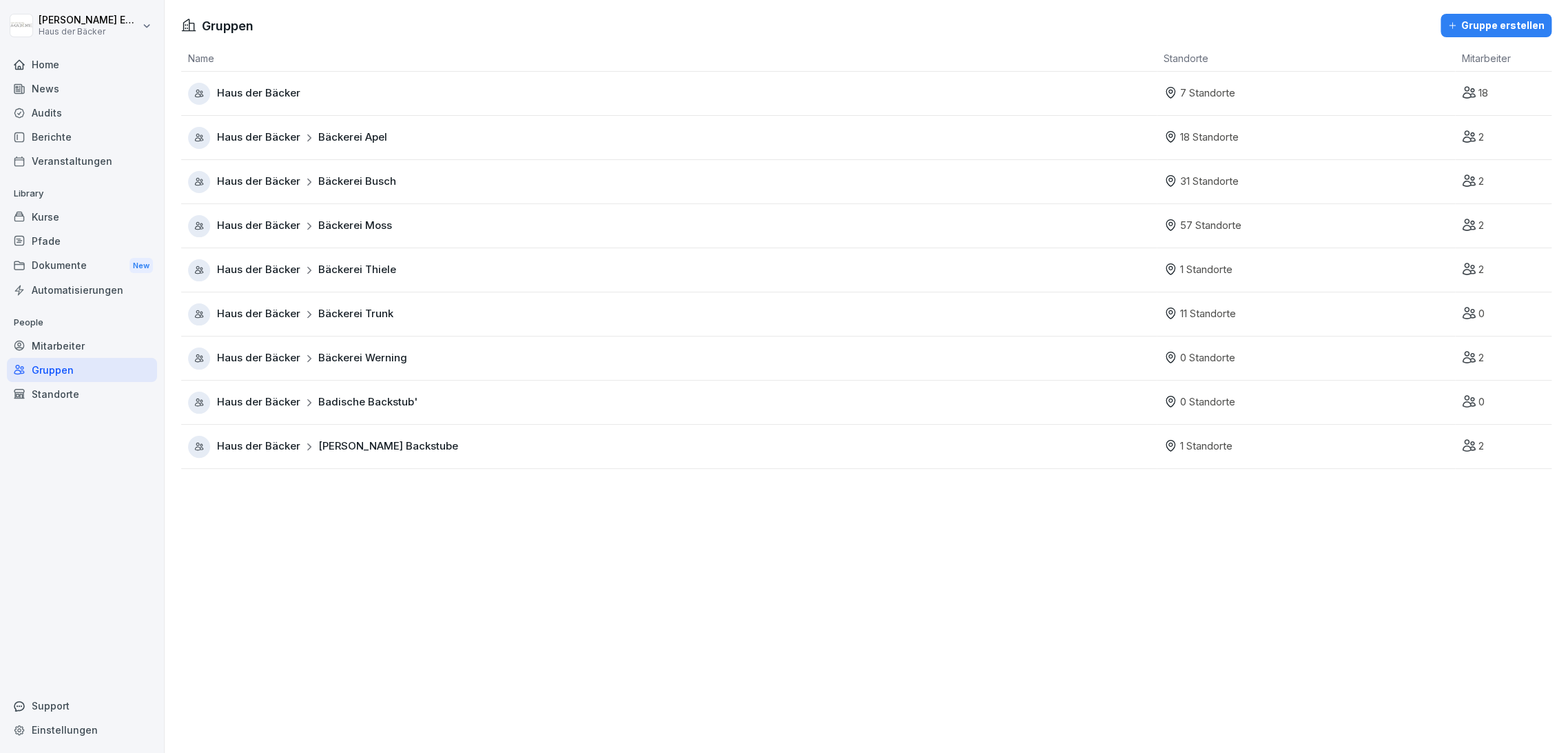
click at [137, 394] on div "Standorte" at bounding box center [82, 394] width 150 height 24
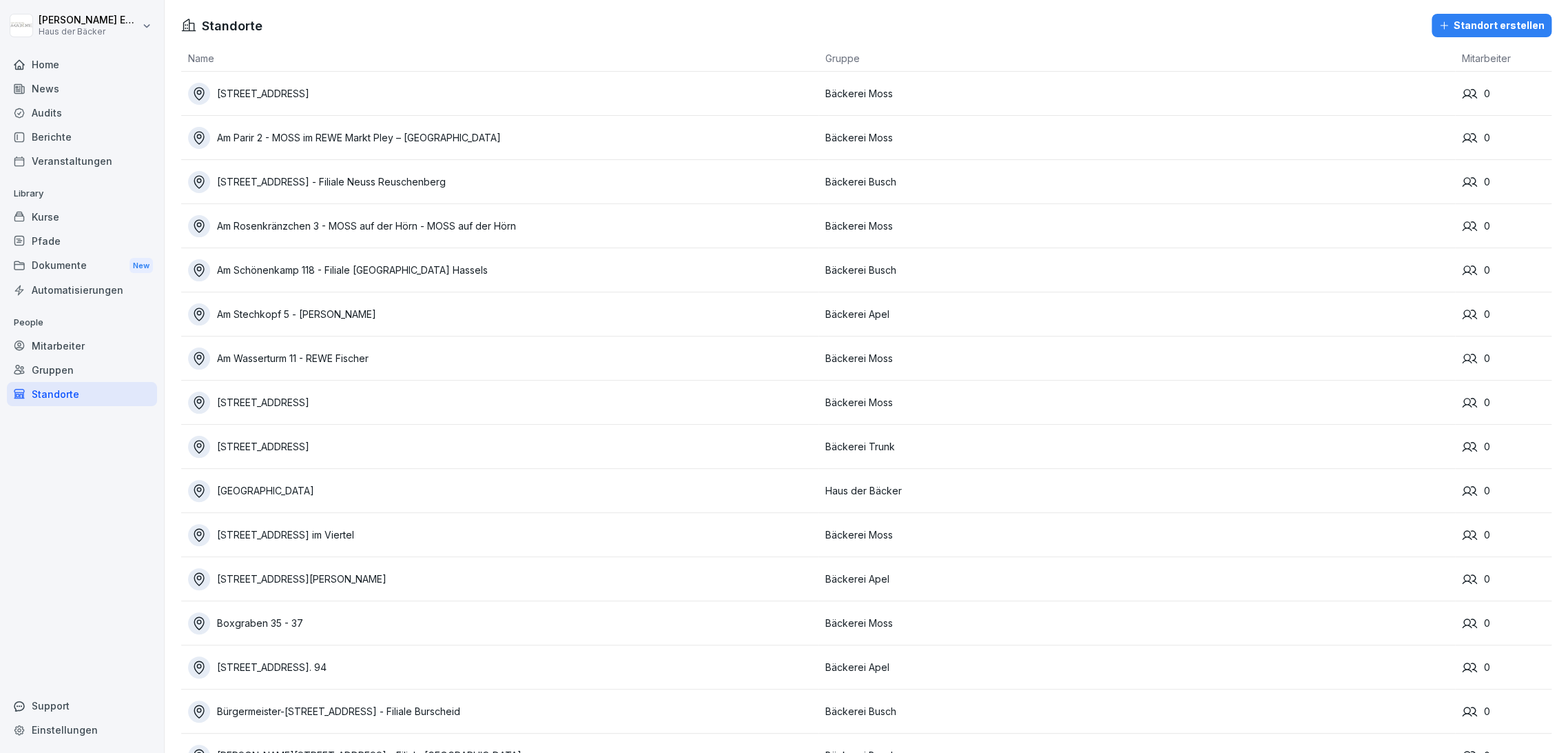
drag, startPoint x: 126, startPoint y: 372, endPoint x: 117, endPoint y: 377, distance: 10.3
click at [123, 374] on div "Gruppen" at bounding box center [82, 370] width 150 height 24
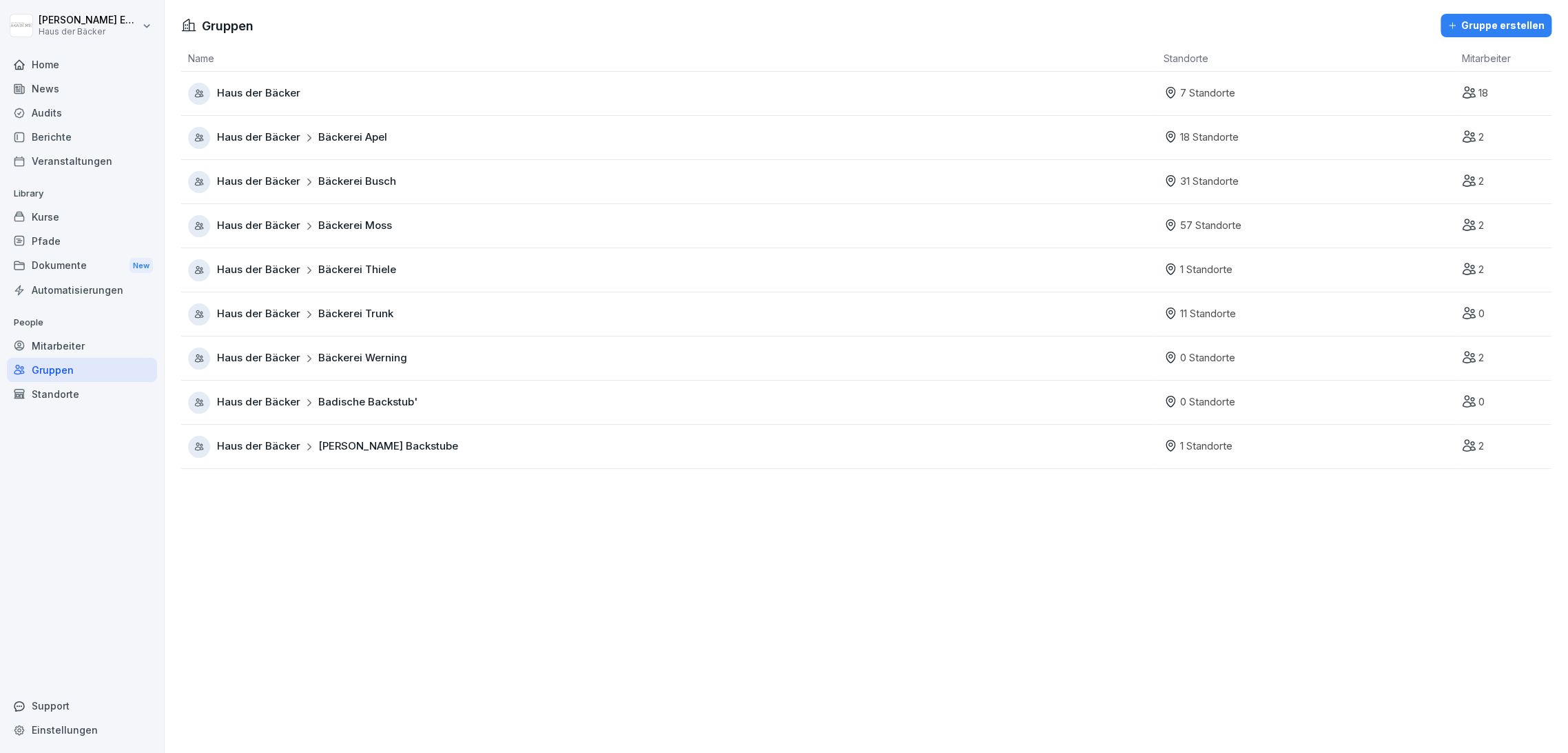
click at [92, 337] on div "Mitarbeiter" at bounding box center [82, 345] width 150 height 24
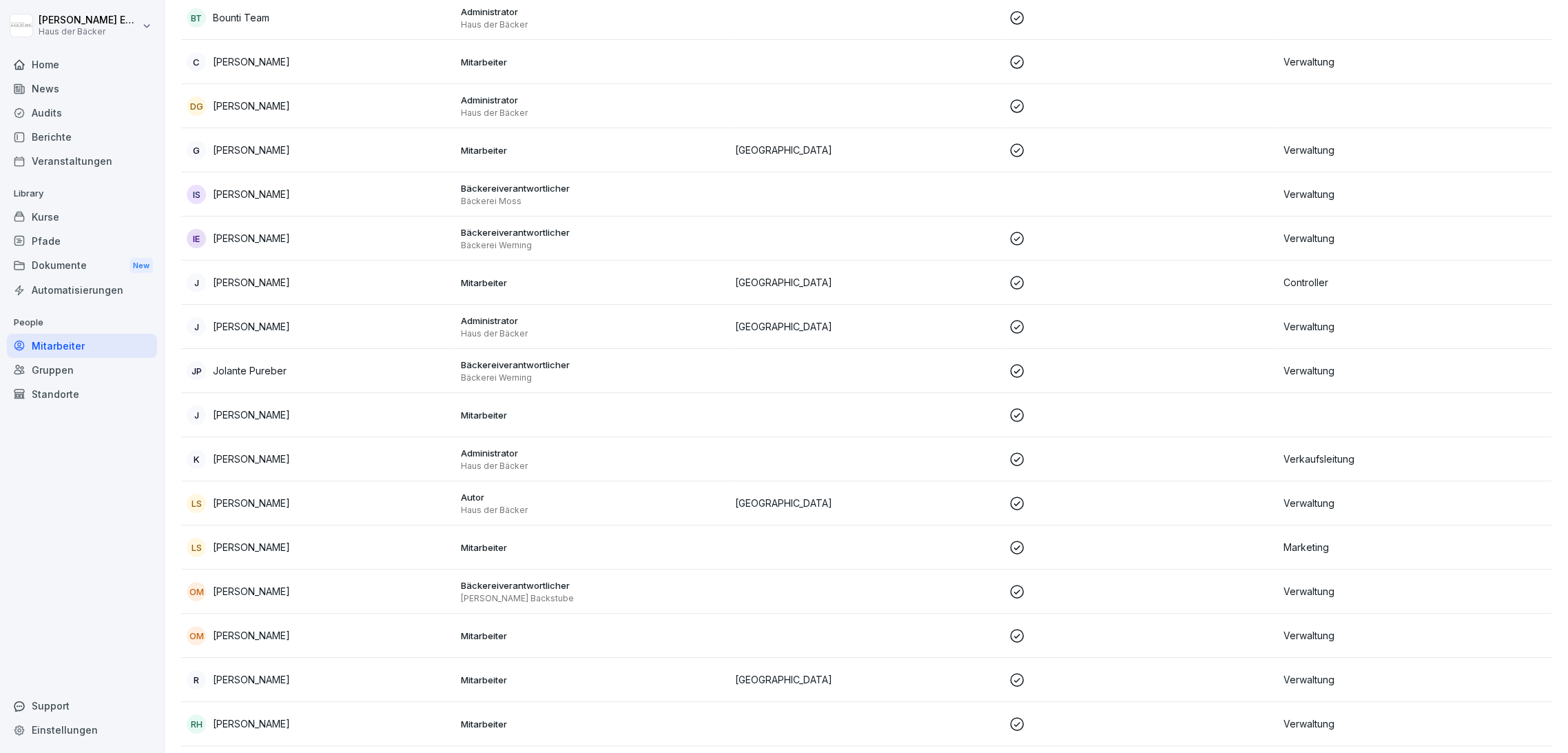
scroll to position [153, 0]
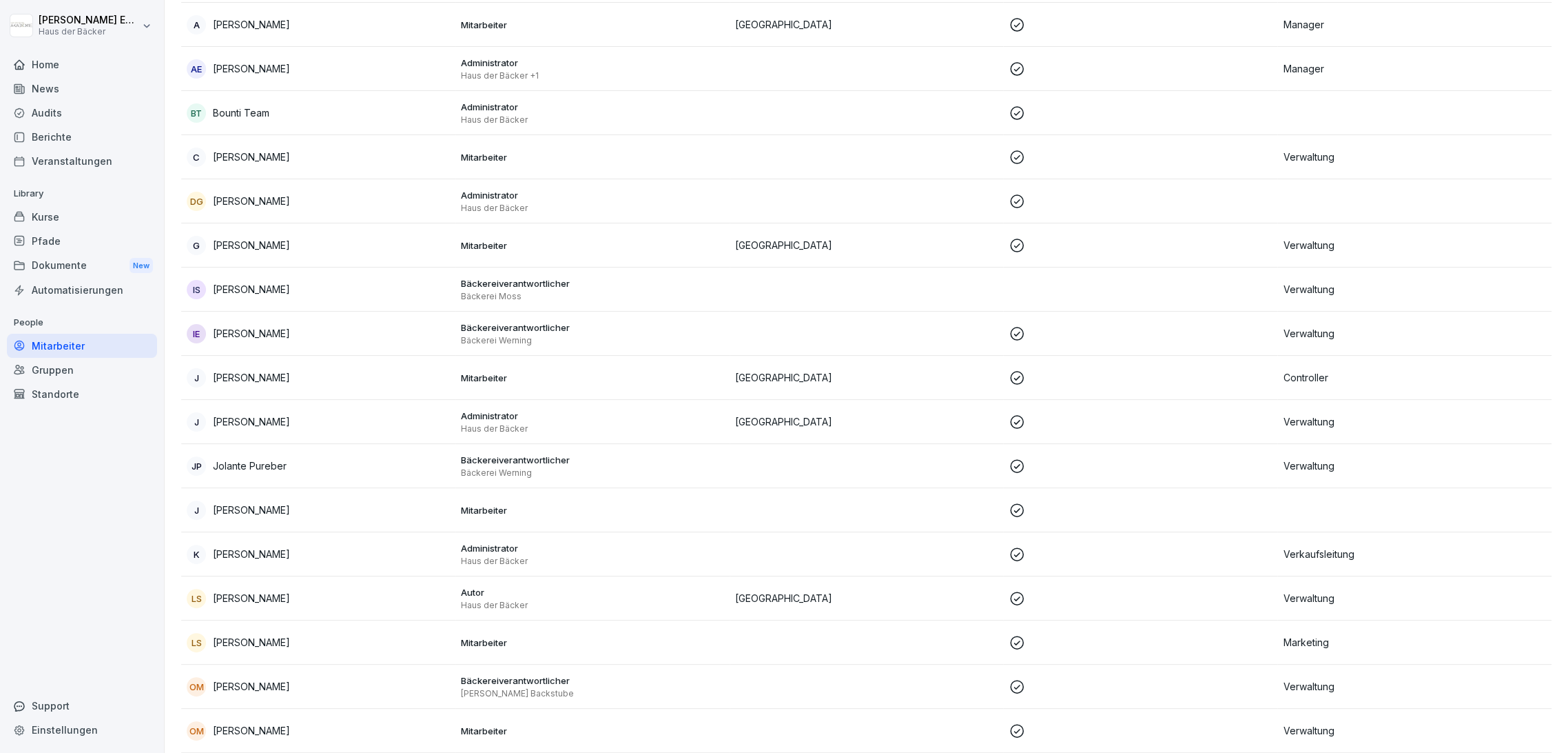
drag, startPoint x: 1543, startPoint y: 102, endPoint x: 1561, endPoint y: 103, distance: 18.0
click at [1543, 102] on div "Mitarbeiter Rollen Archiviert Total: 29 Filter Name Berechtigungen Standort Ers…" at bounding box center [865, 592] width 1403 height 1400
click at [84, 345] on div "Mitarbeiter" at bounding box center [82, 345] width 150 height 24
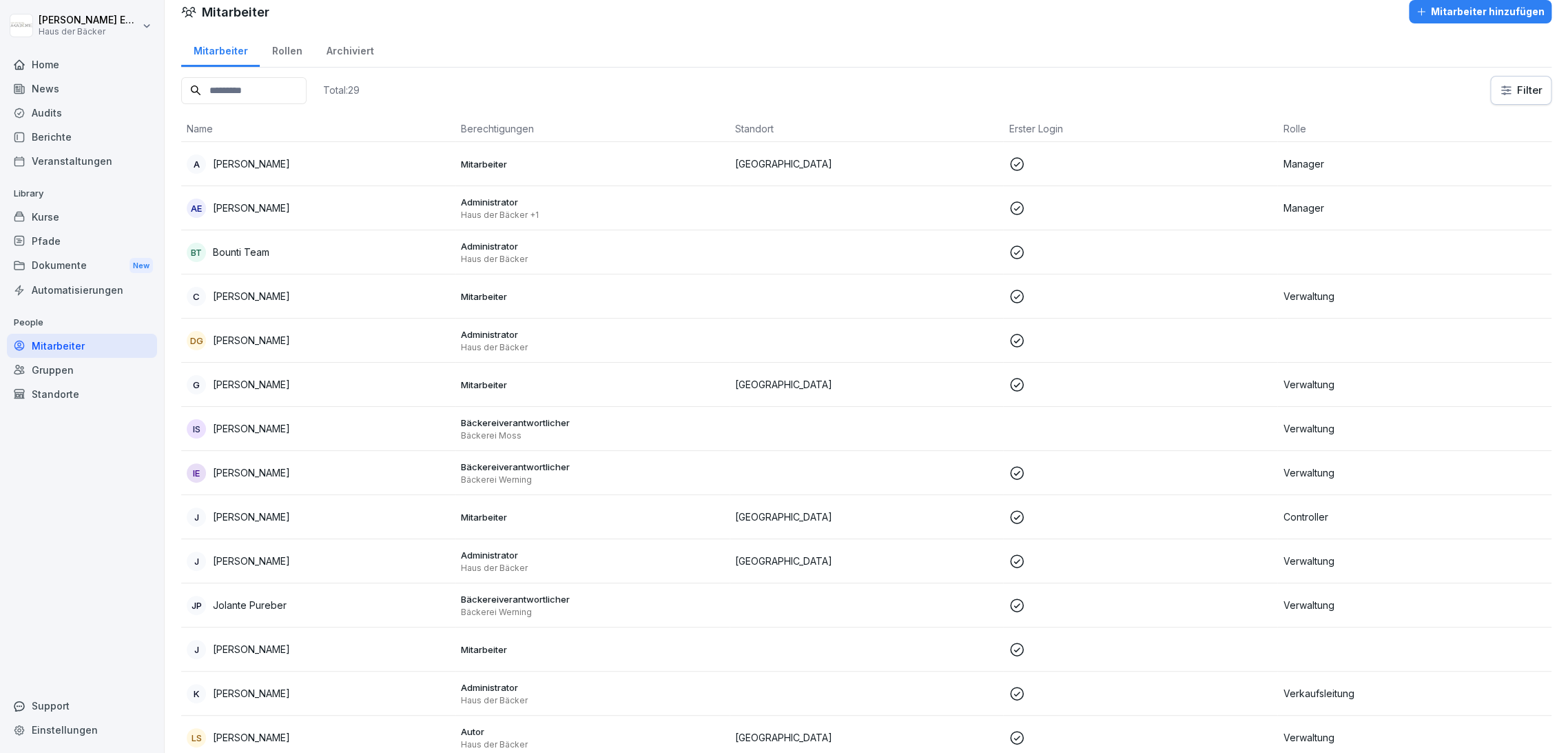
click at [339, 43] on div "Archiviert" at bounding box center [350, 49] width 71 height 35
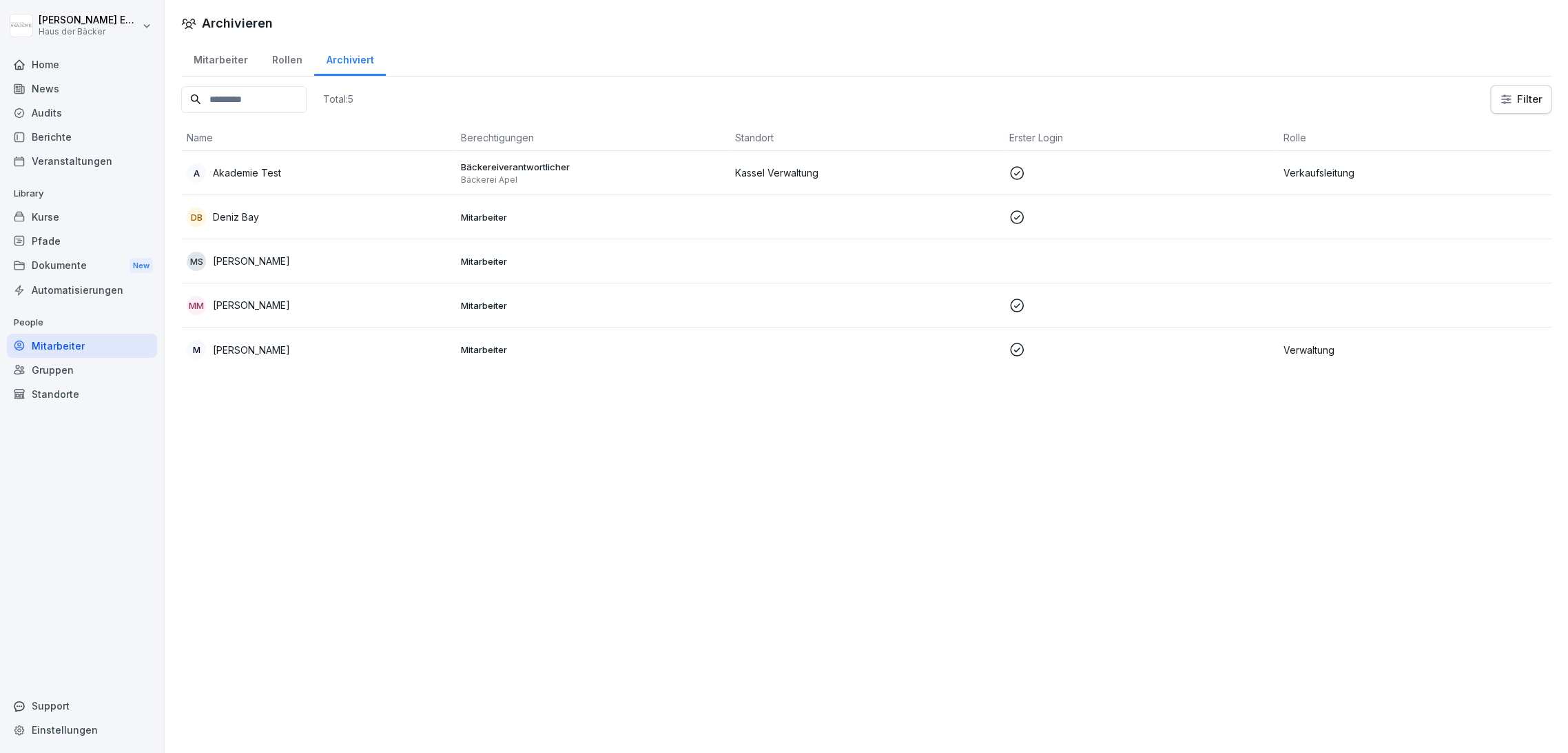
click at [293, 54] on div "Rollen" at bounding box center [287, 58] width 54 height 35
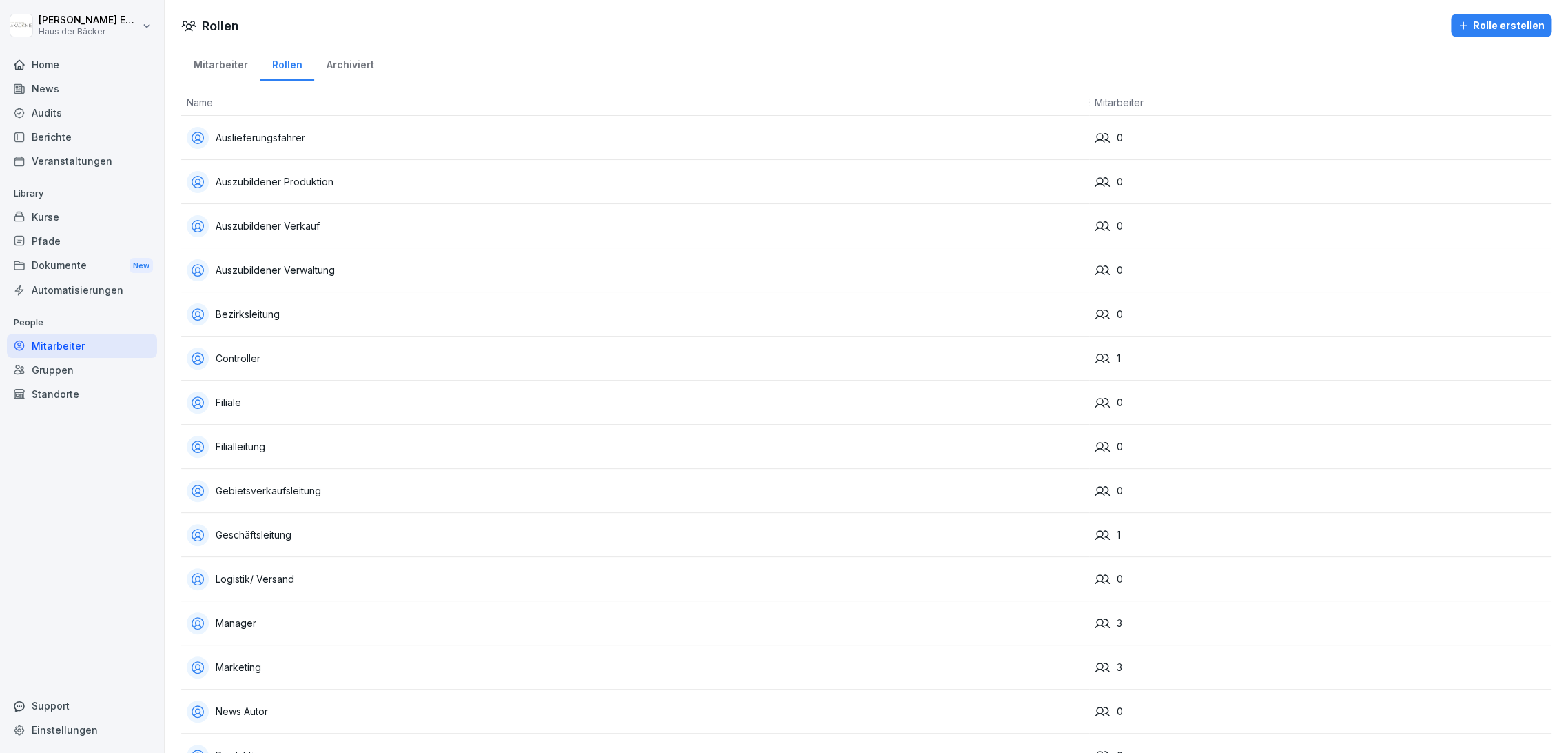
click at [232, 76] on div "Mitarbeiter" at bounding box center [220, 63] width 78 height 35
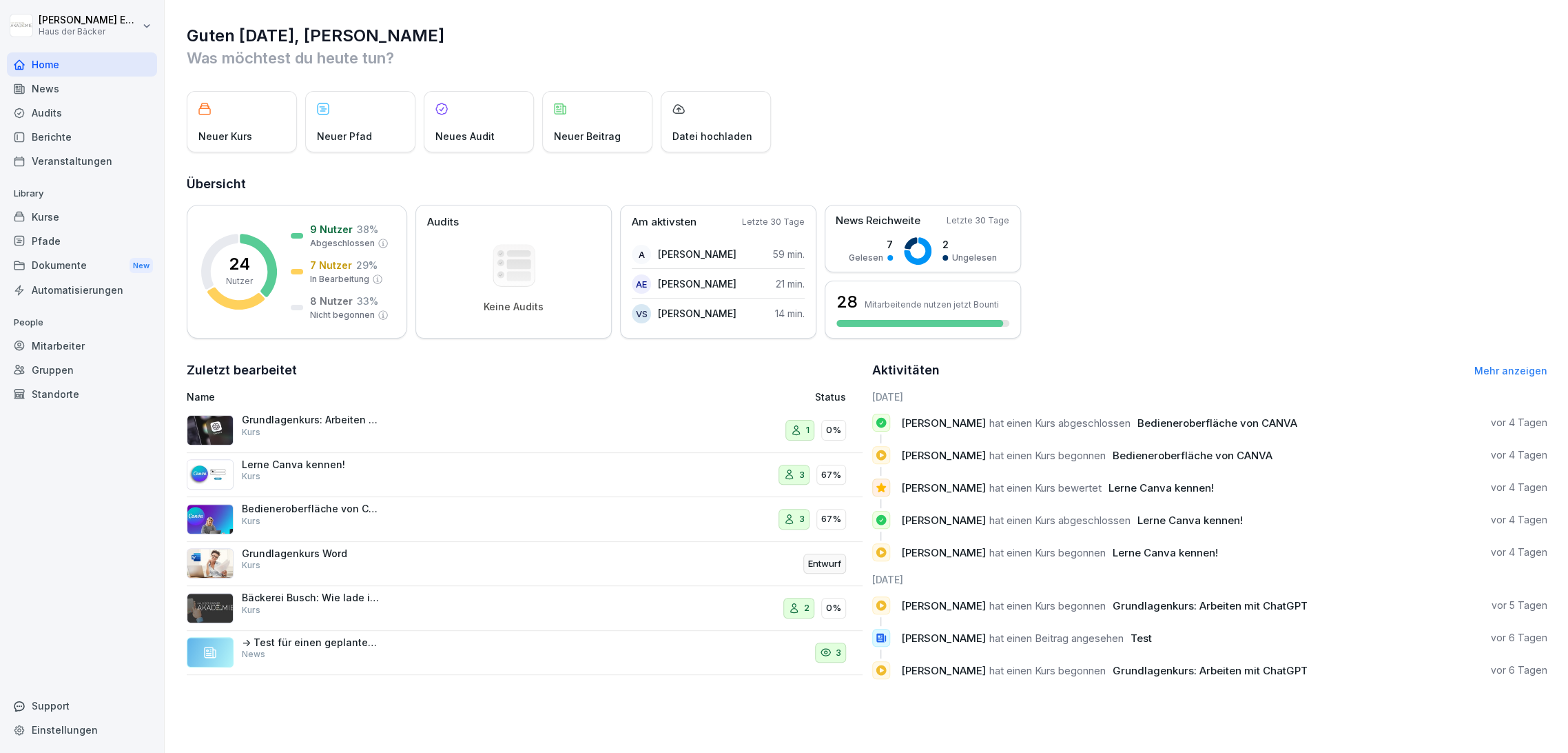
click at [105, 25] on html "Anna-Lea Ehlerding Haus der Bäcker Home News Audits Berichte Veranstaltungen Li…" at bounding box center [784, 376] width 1568 height 753
click at [108, 85] on div "Abmelden" at bounding box center [88, 87] width 136 height 26
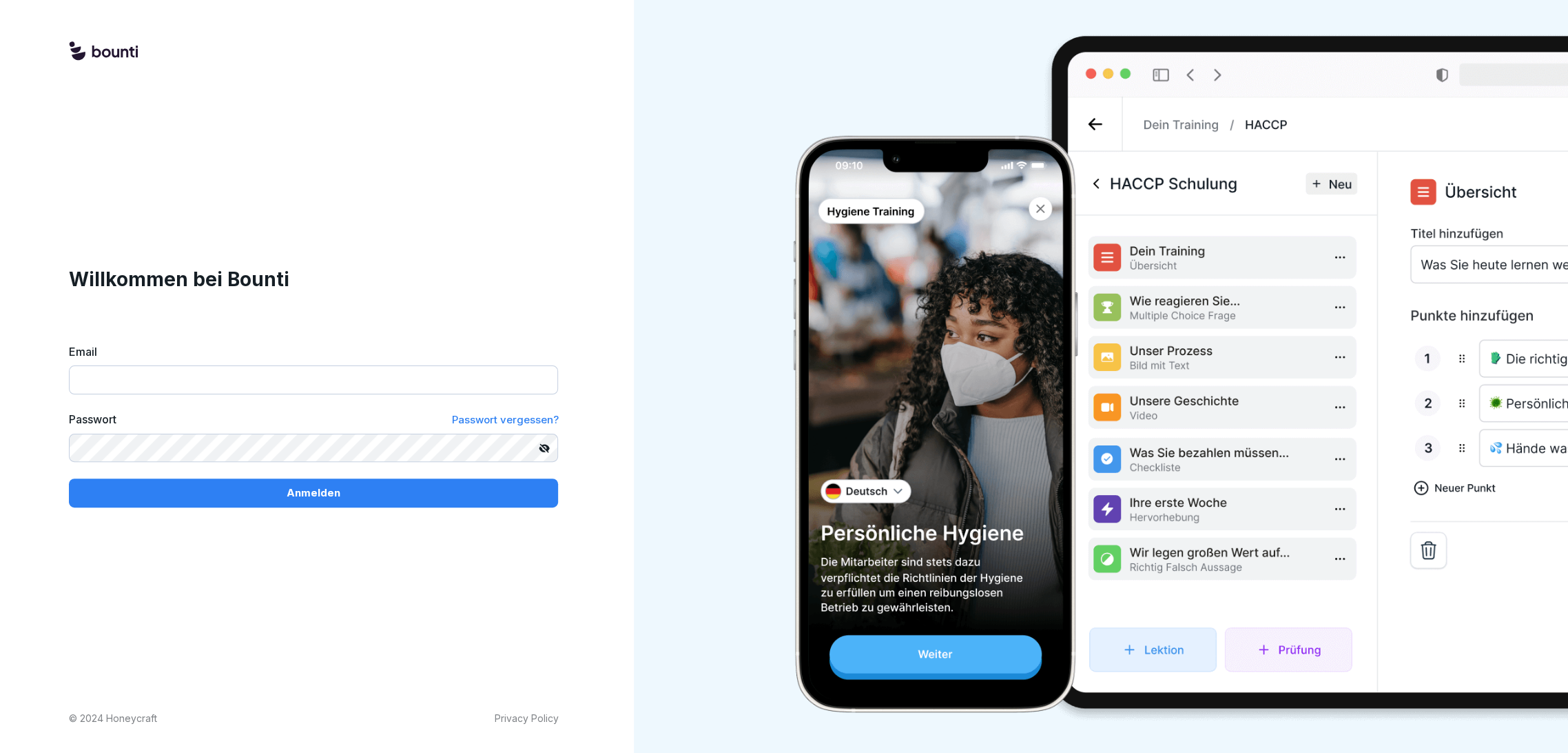
click at [443, 370] on input "Email" at bounding box center [313, 380] width 489 height 29
paste input "**********"
click at [332, 489] on p "Anmelden" at bounding box center [313, 493] width 53 height 16
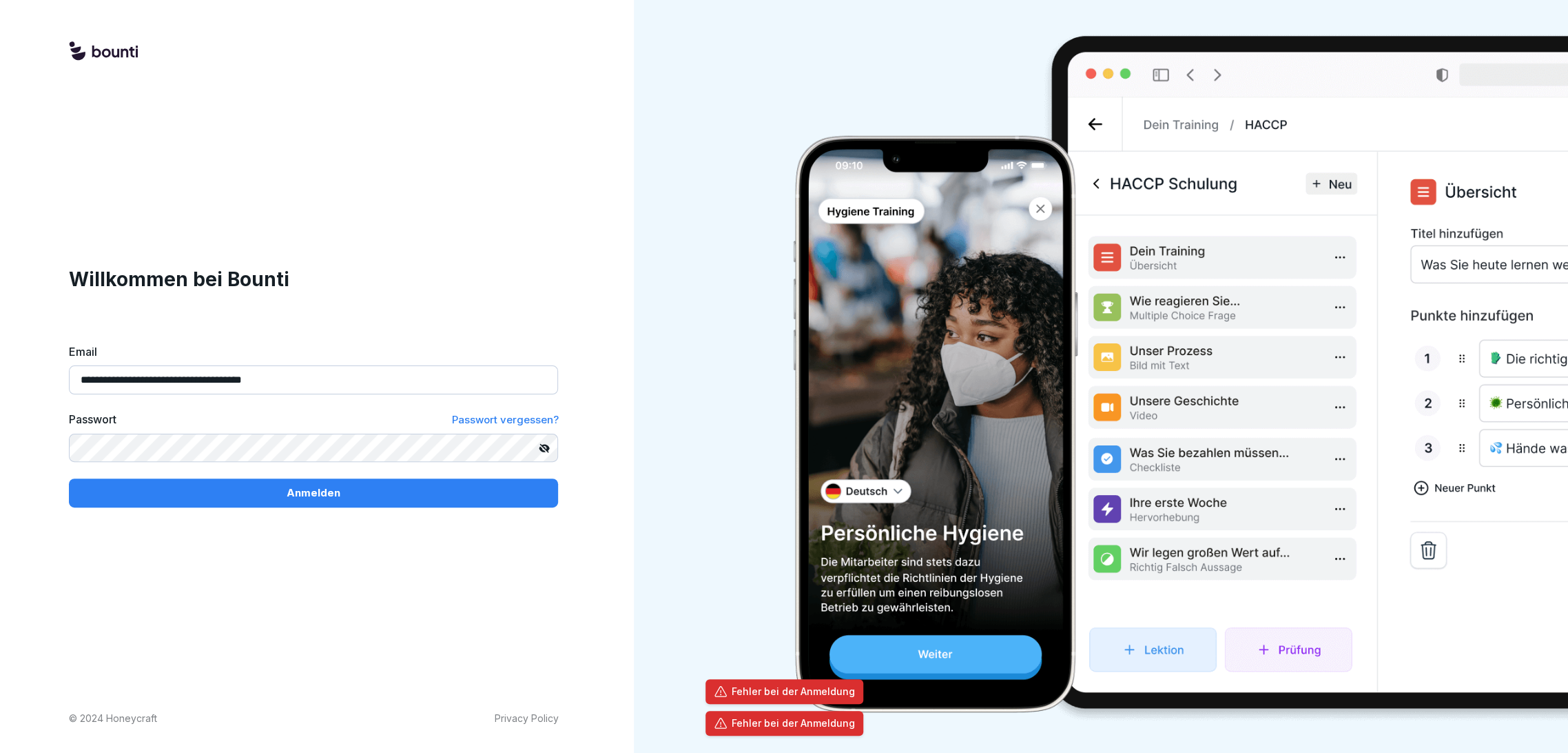
click at [336, 374] on input "**********" at bounding box center [313, 380] width 489 height 29
click at [369, 379] on input "**********" at bounding box center [313, 380] width 489 height 29
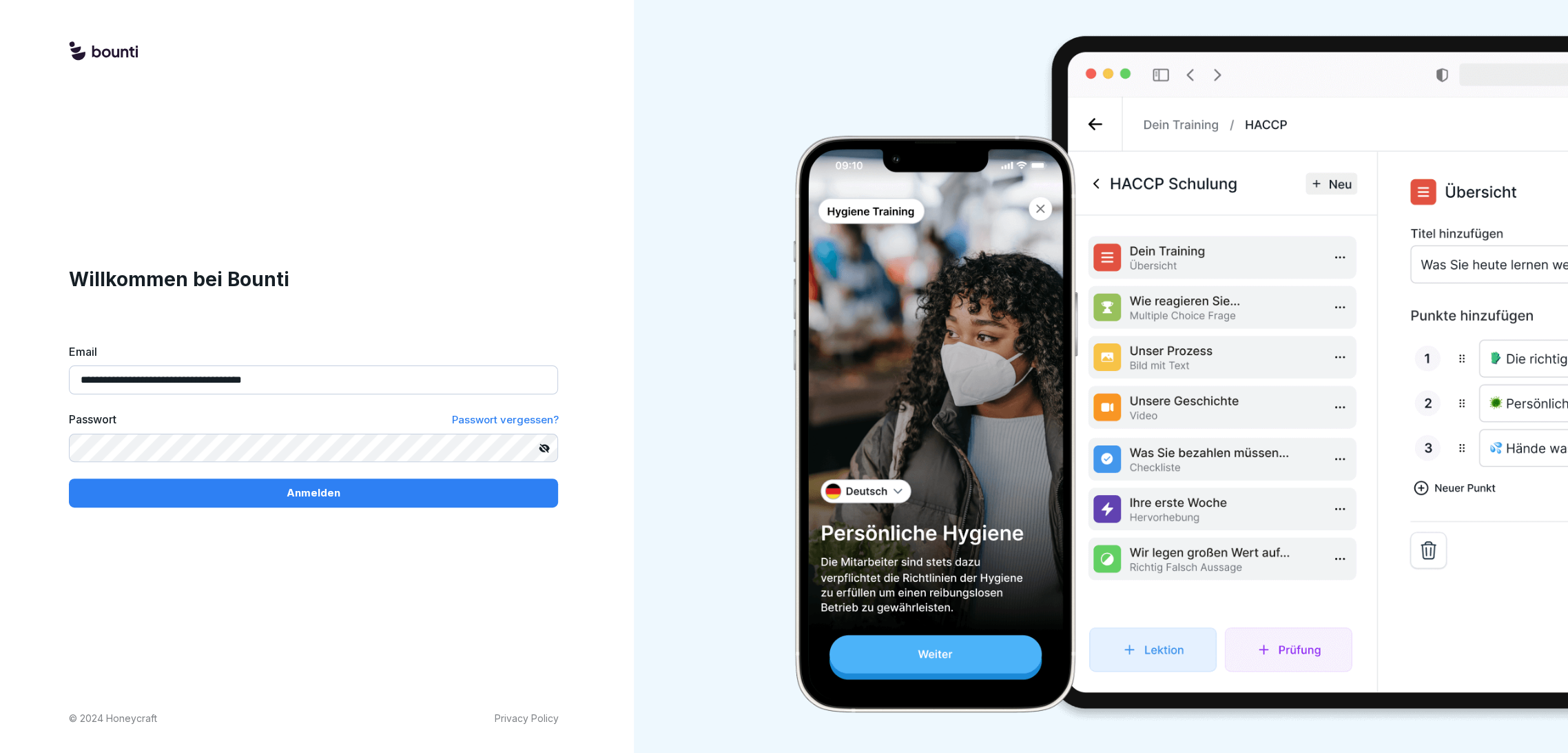
paste input
type input "**********"
click at [351, 494] on div "Anmelden" at bounding box center [313, 493] width 467 height 16
click at [453, 495] on div "Anmelden" at bounding box center [313, 493] width 467 height 16
click at [397, 121] on div "**********" at bounding box center [313, 376] width 627 height 753
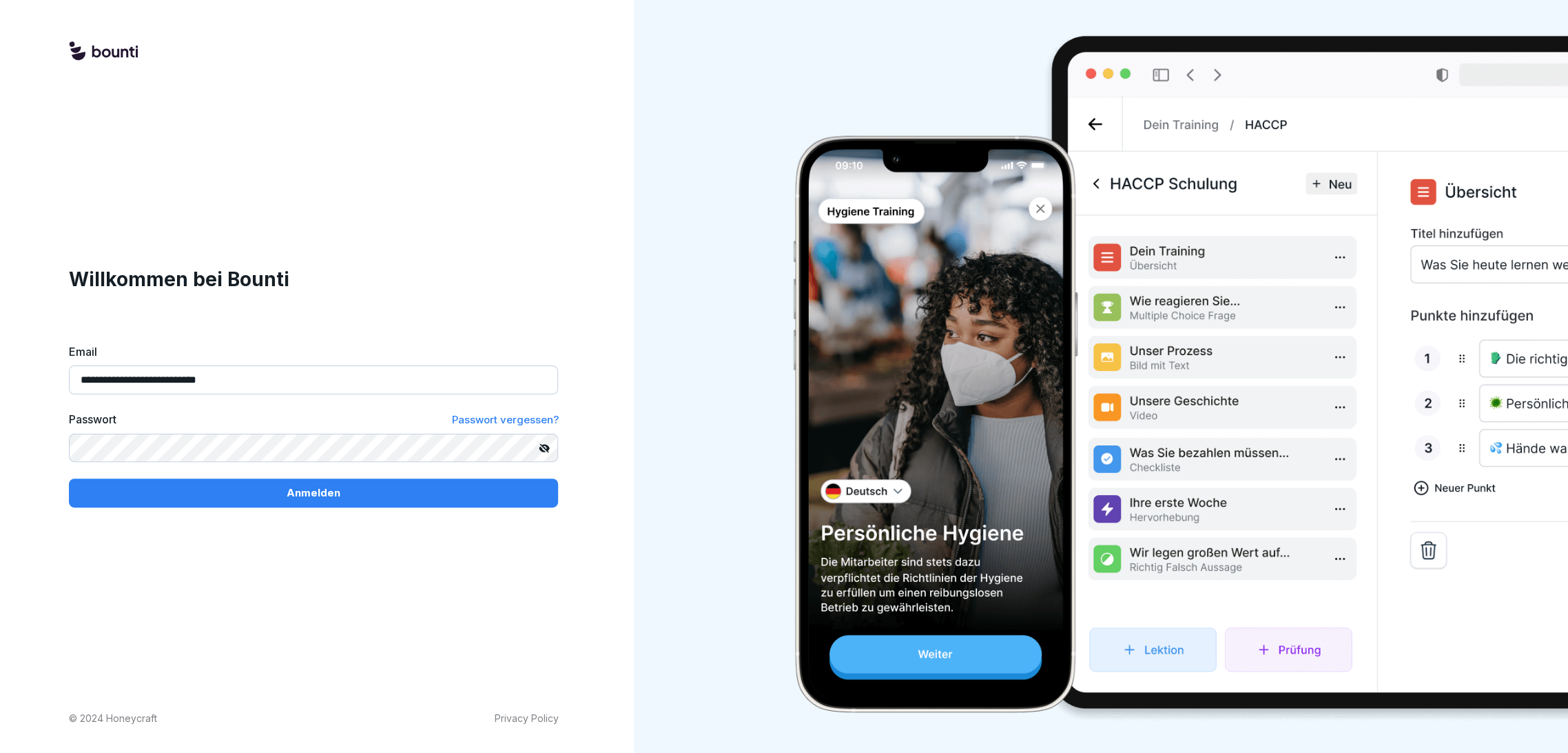
click at [325, 501] on button "Anmelden" at bounding box center [313, 493] width 489 height 29
